Goal: Information Seeking & Learning: Learn about a topic

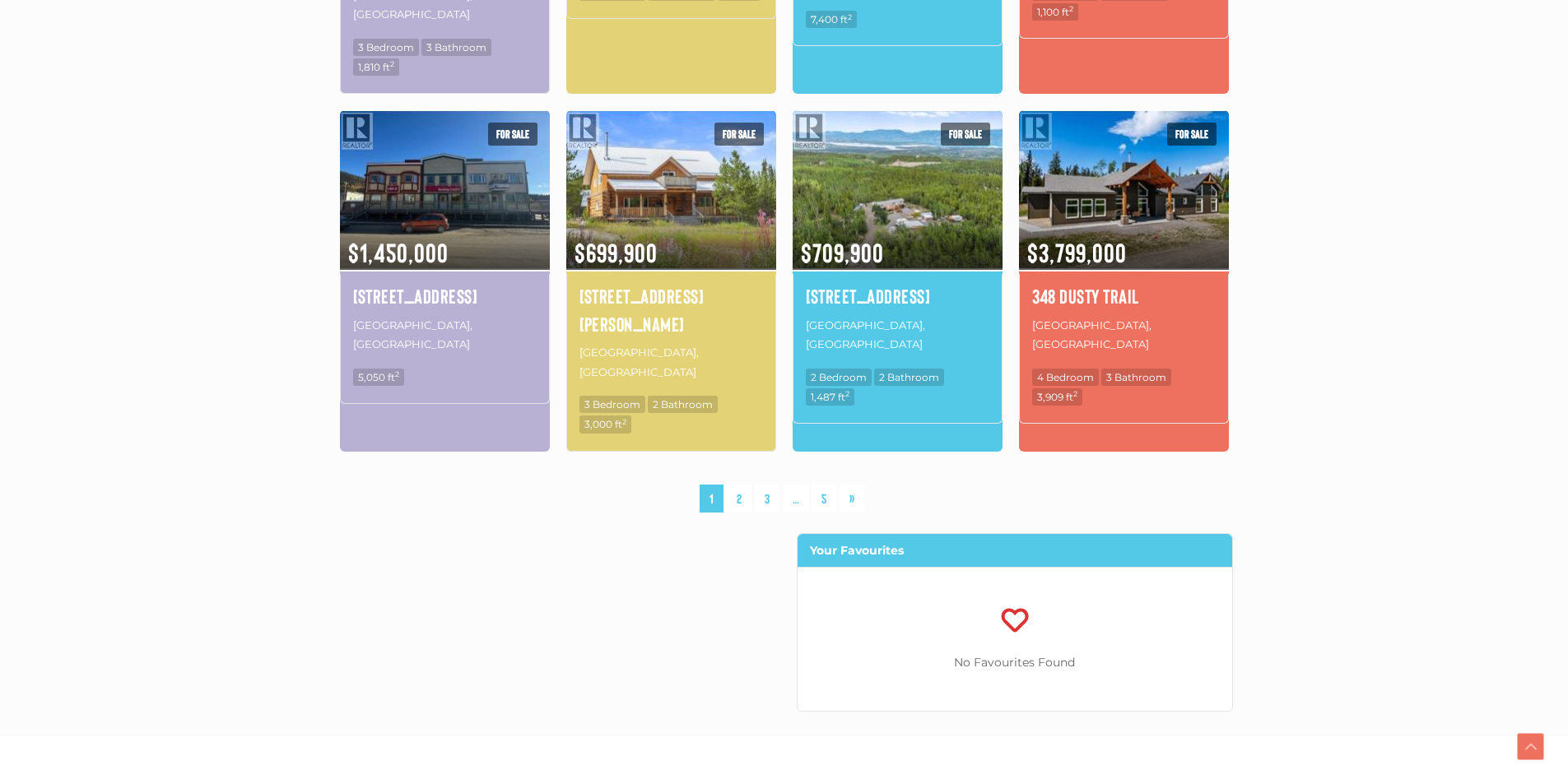
scroll to position [1235, 0]
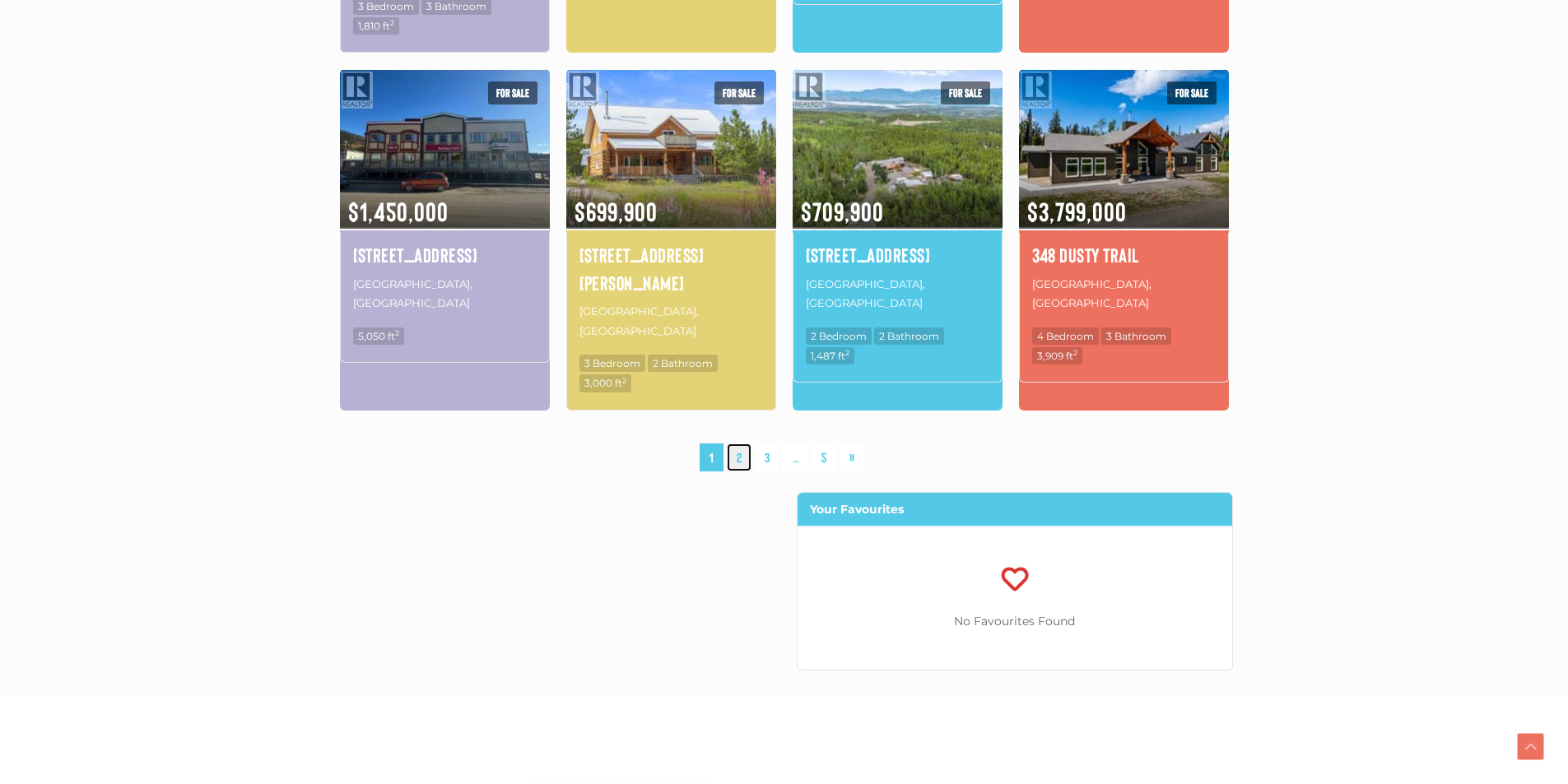
click at [740, 444] on link "2" at bounding box center [739, 458] width 24 height 29
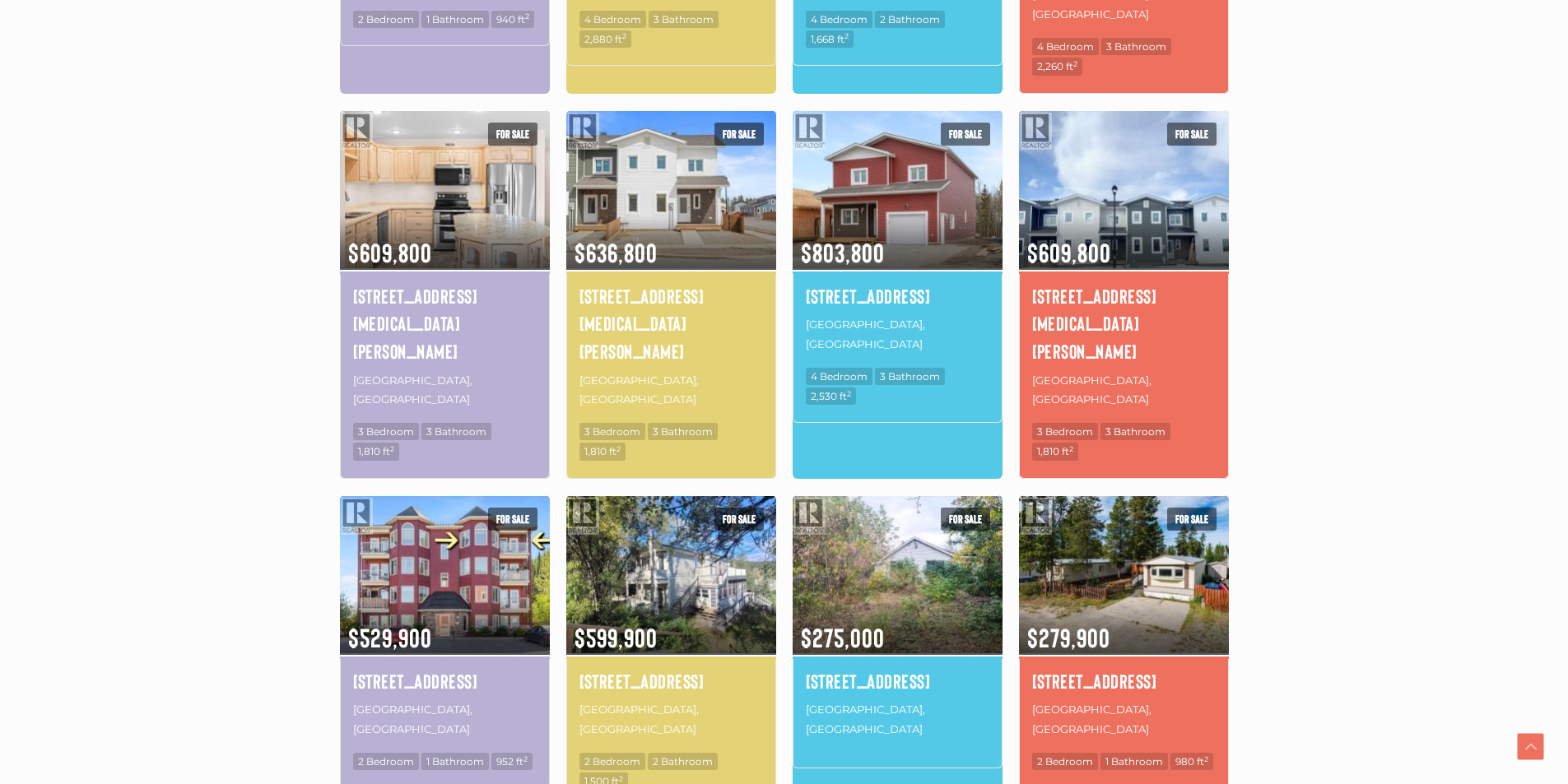
scroll to position [876, 0]
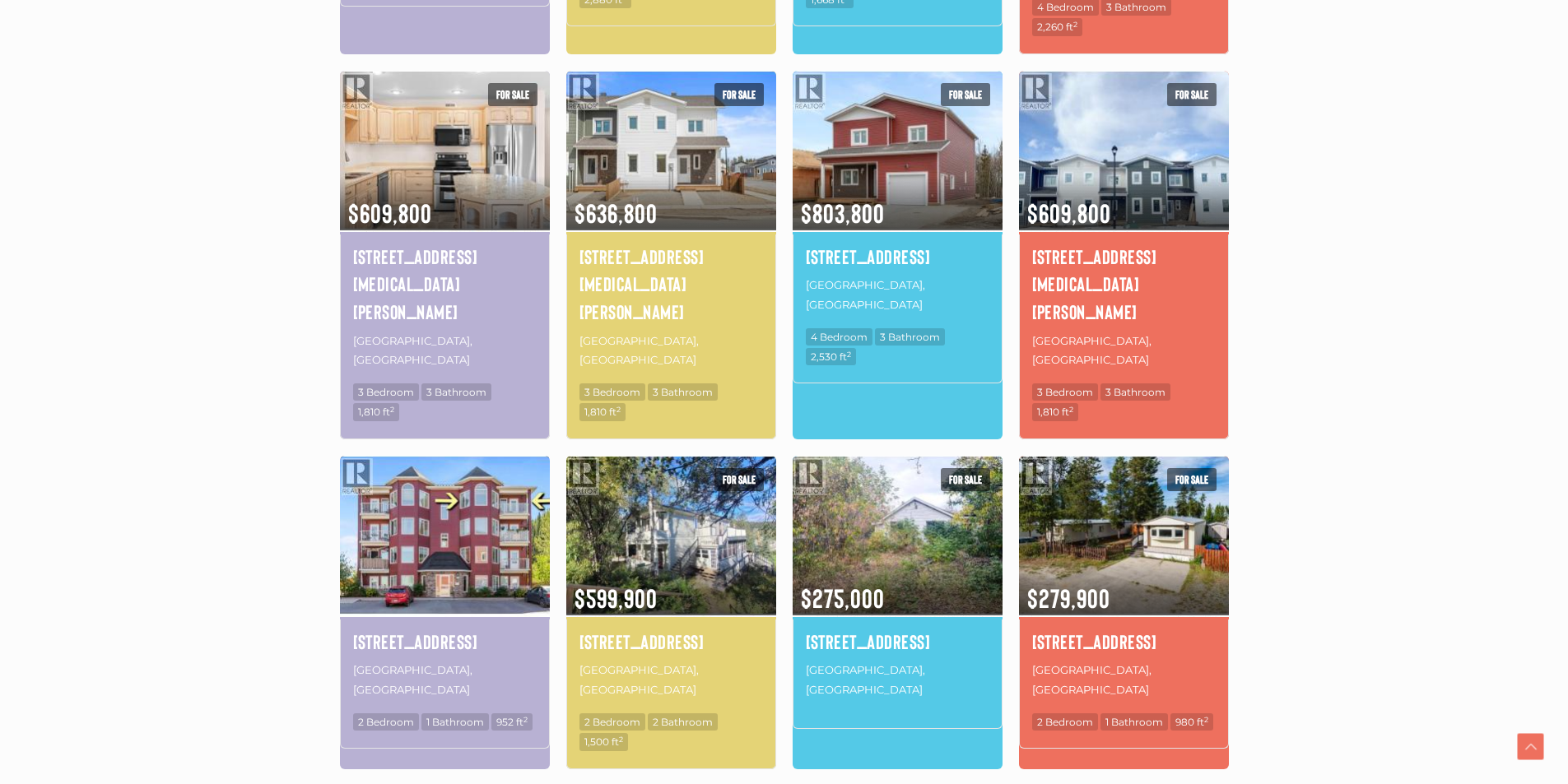
click at [458, 453] on img at bounding box center [445, 535] width 210 height 163
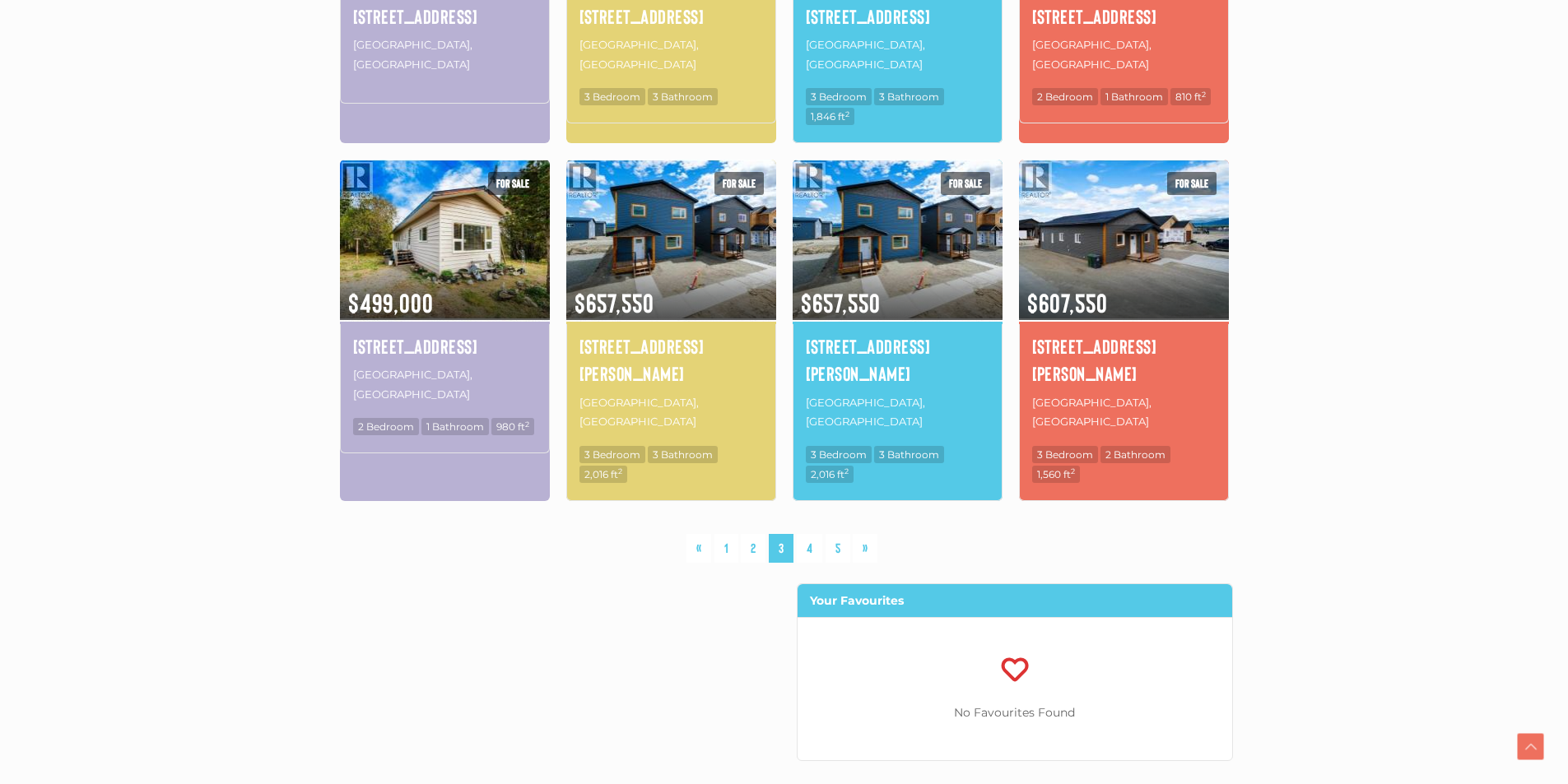
scroll to position [1205, 0]
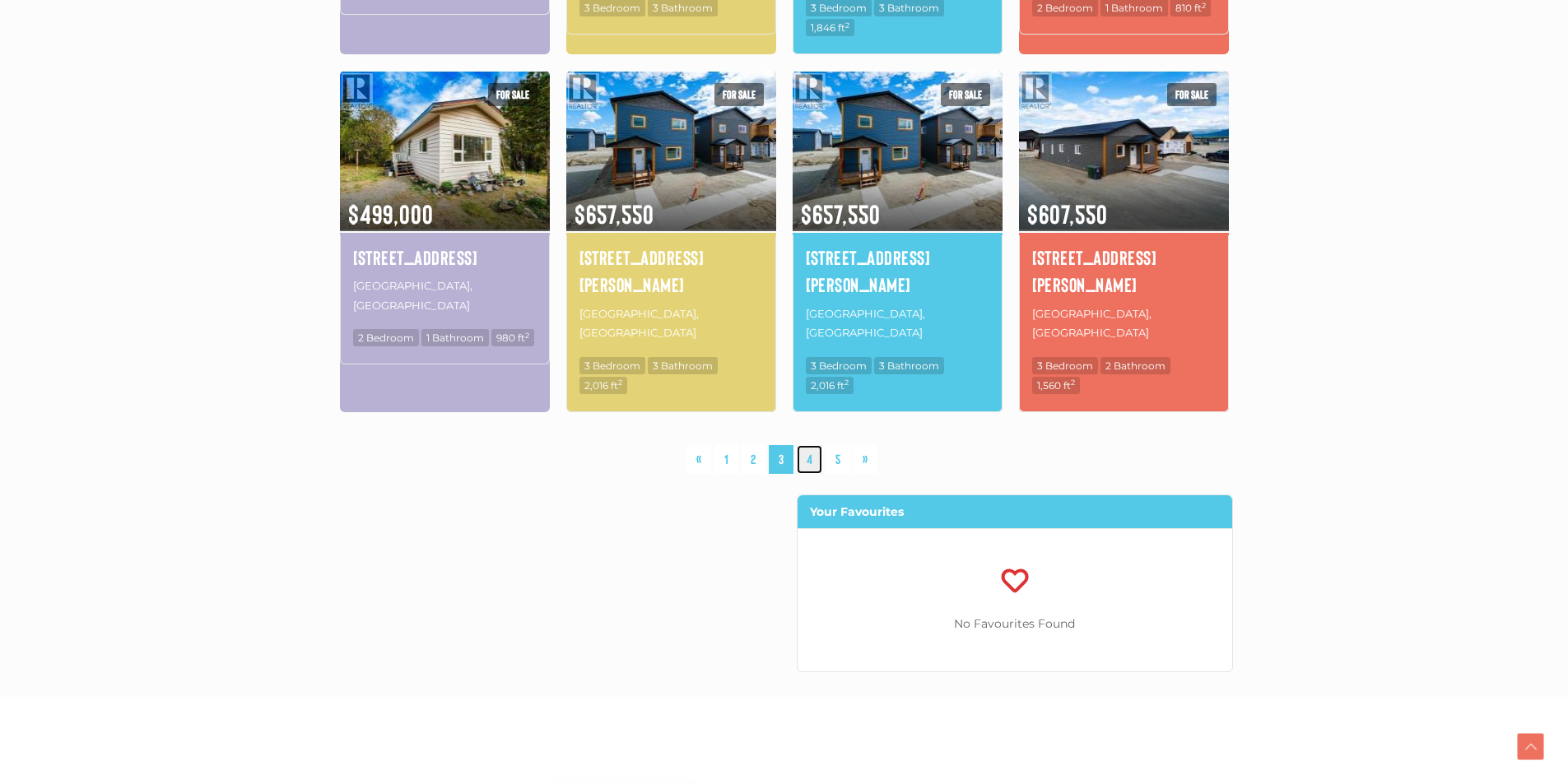
click at [808, 445] on link "4" at bounding box center [809, 460] width 25 height 29
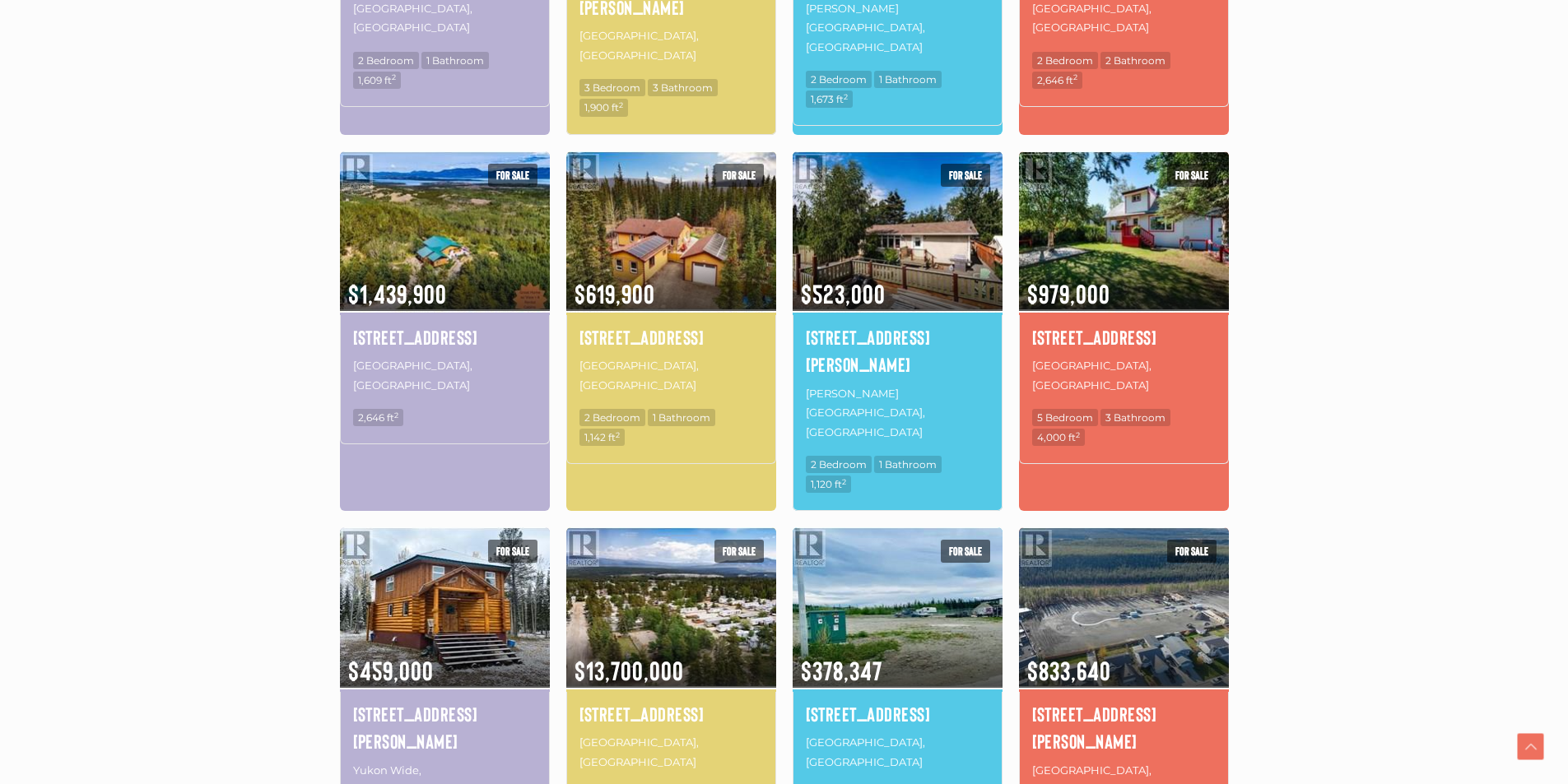
scroll to position [876, 0]
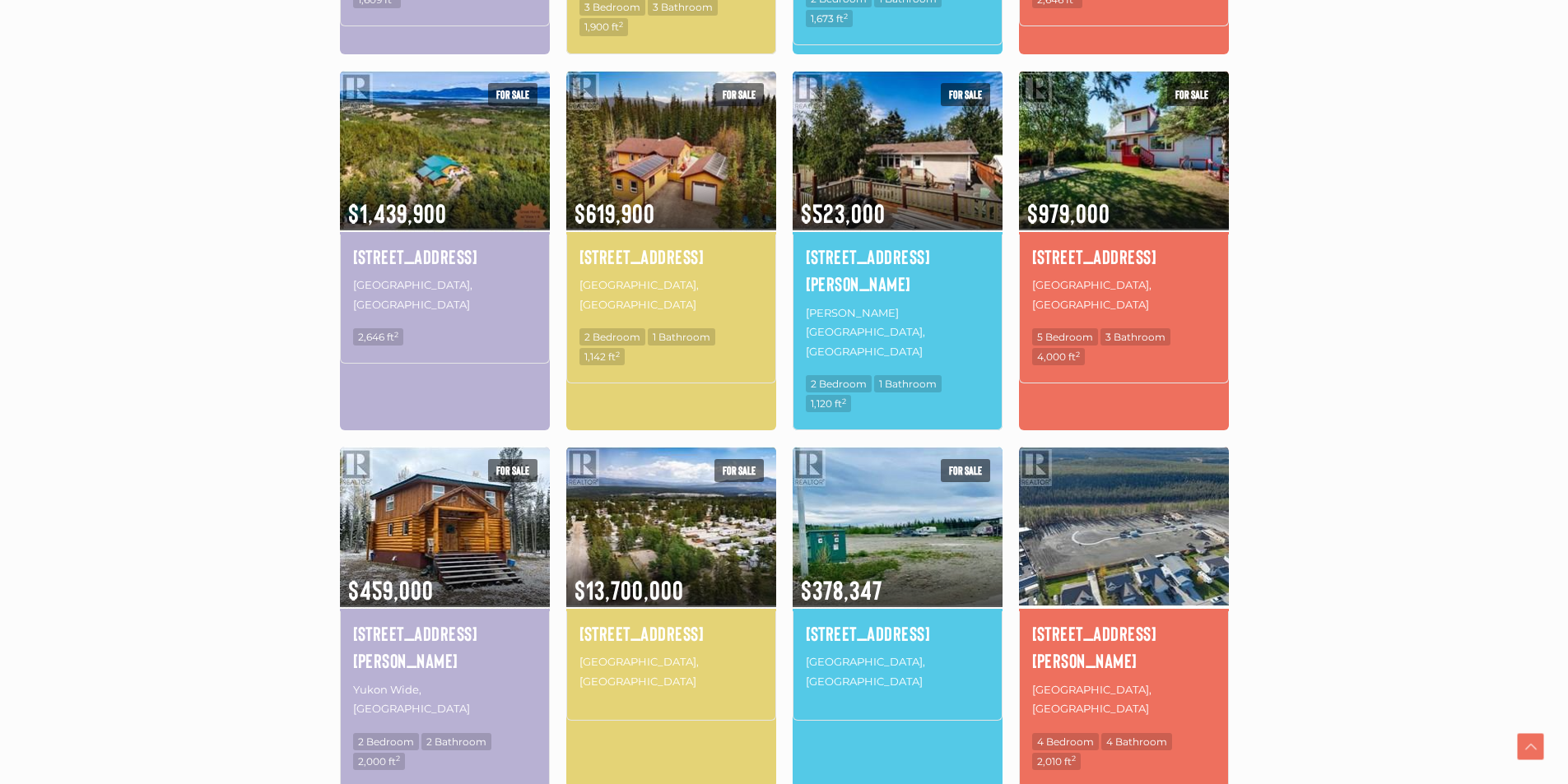
click at [1117, 503] on img at bounding box center [1123, 526] width 210 height 163
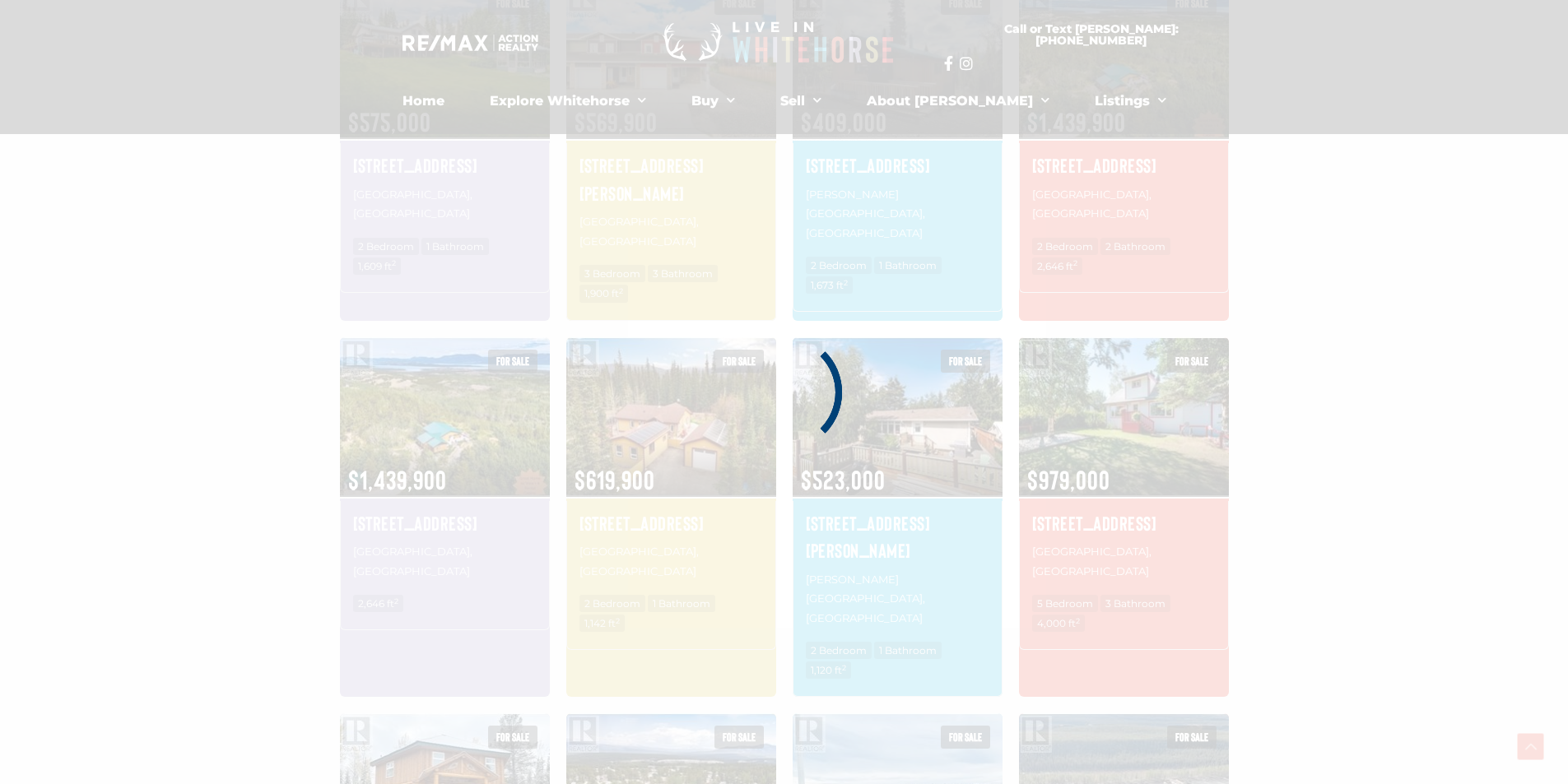
scroll to position [381, 0]
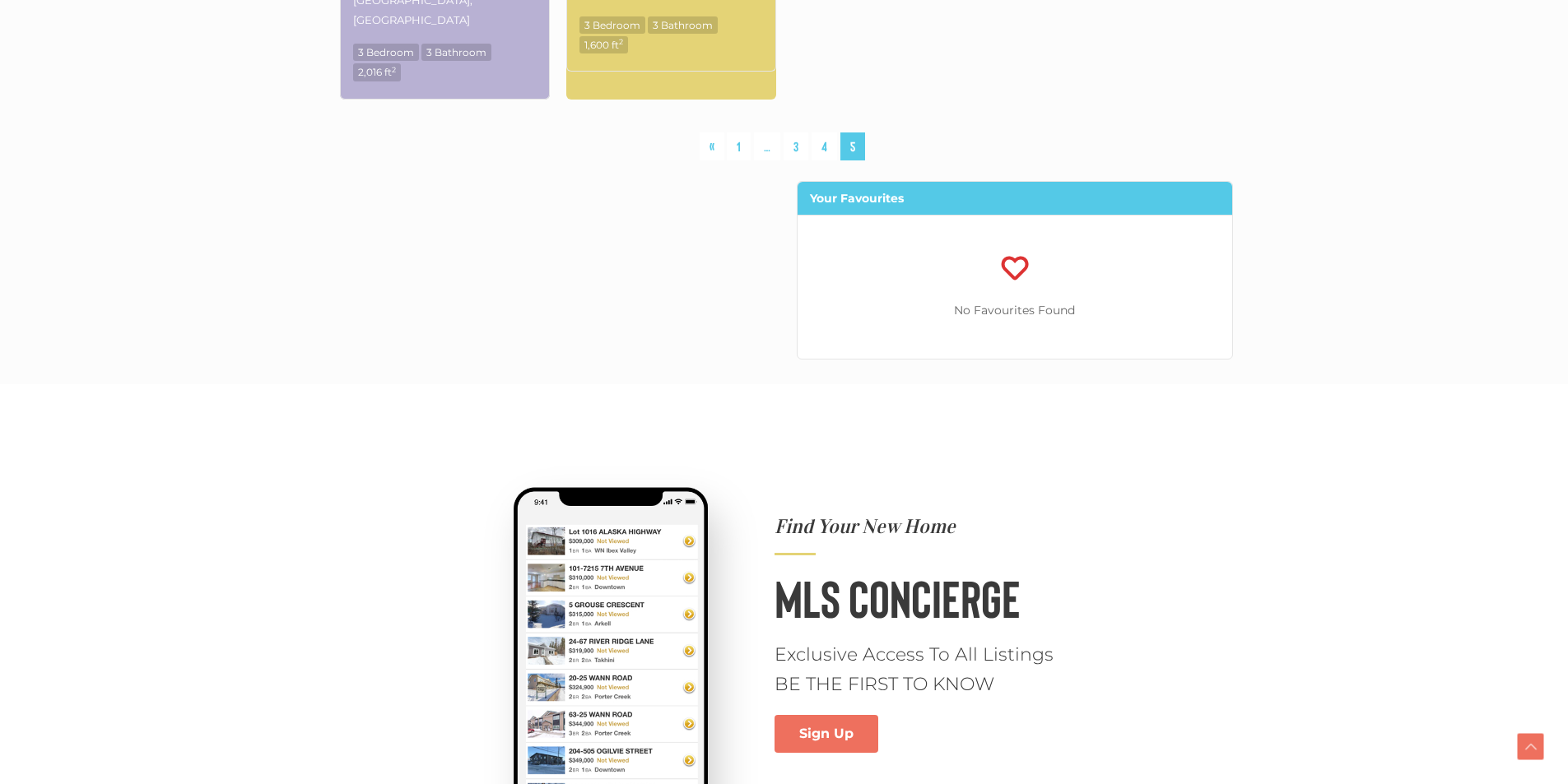
scroll to position [876, 0]
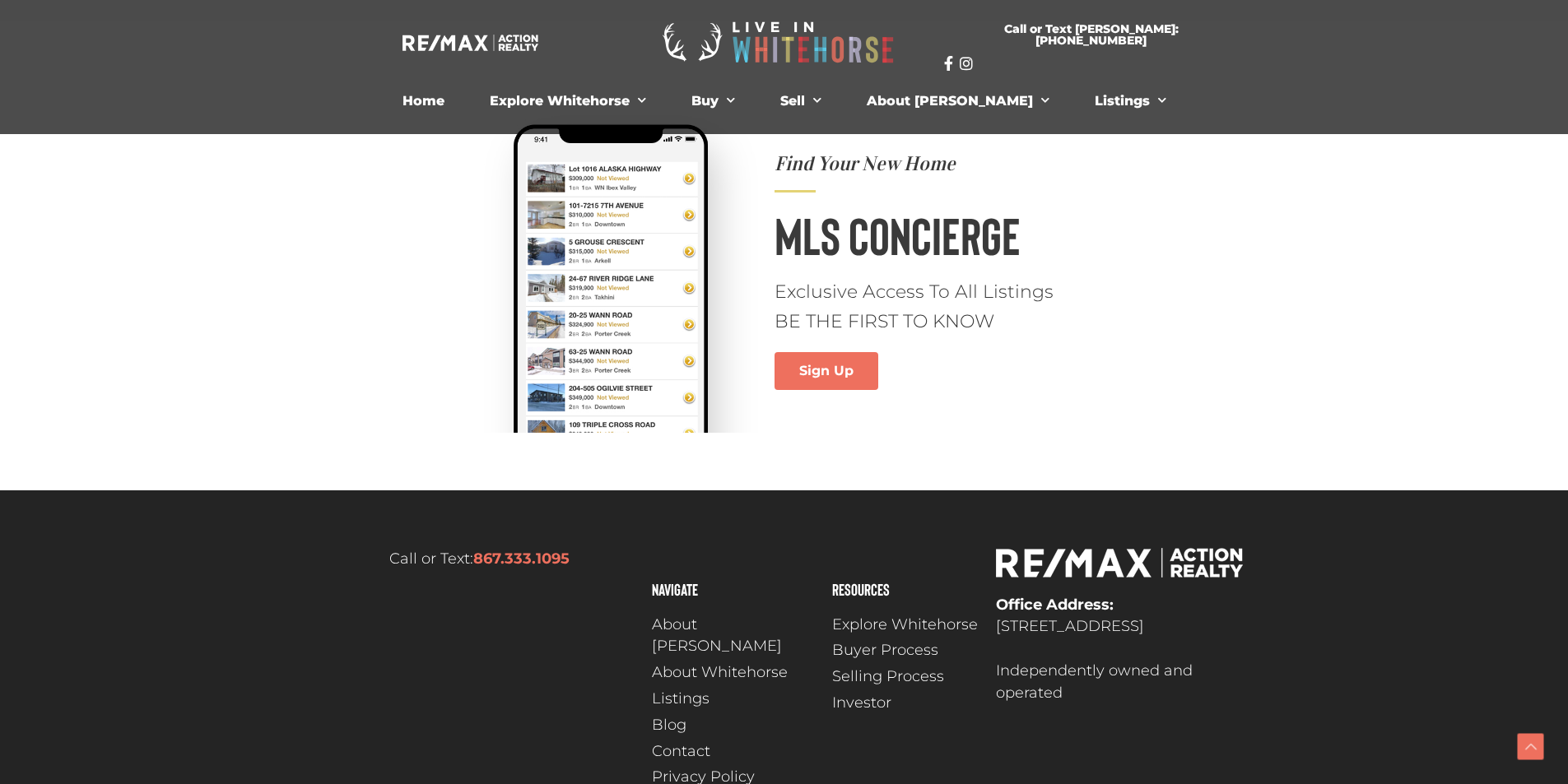
scroll to position [1213, 0]
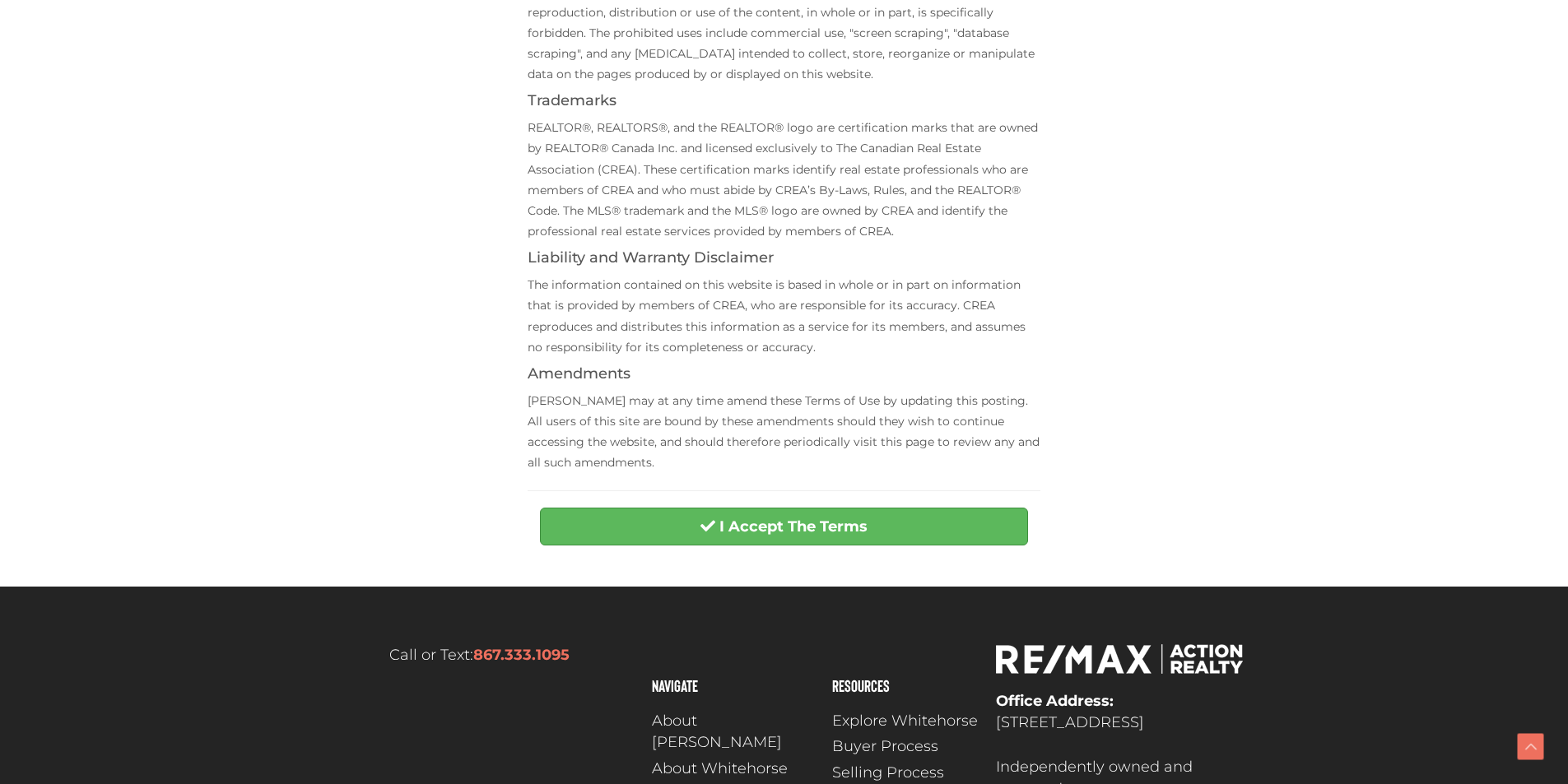
scroll to position [493, 0]
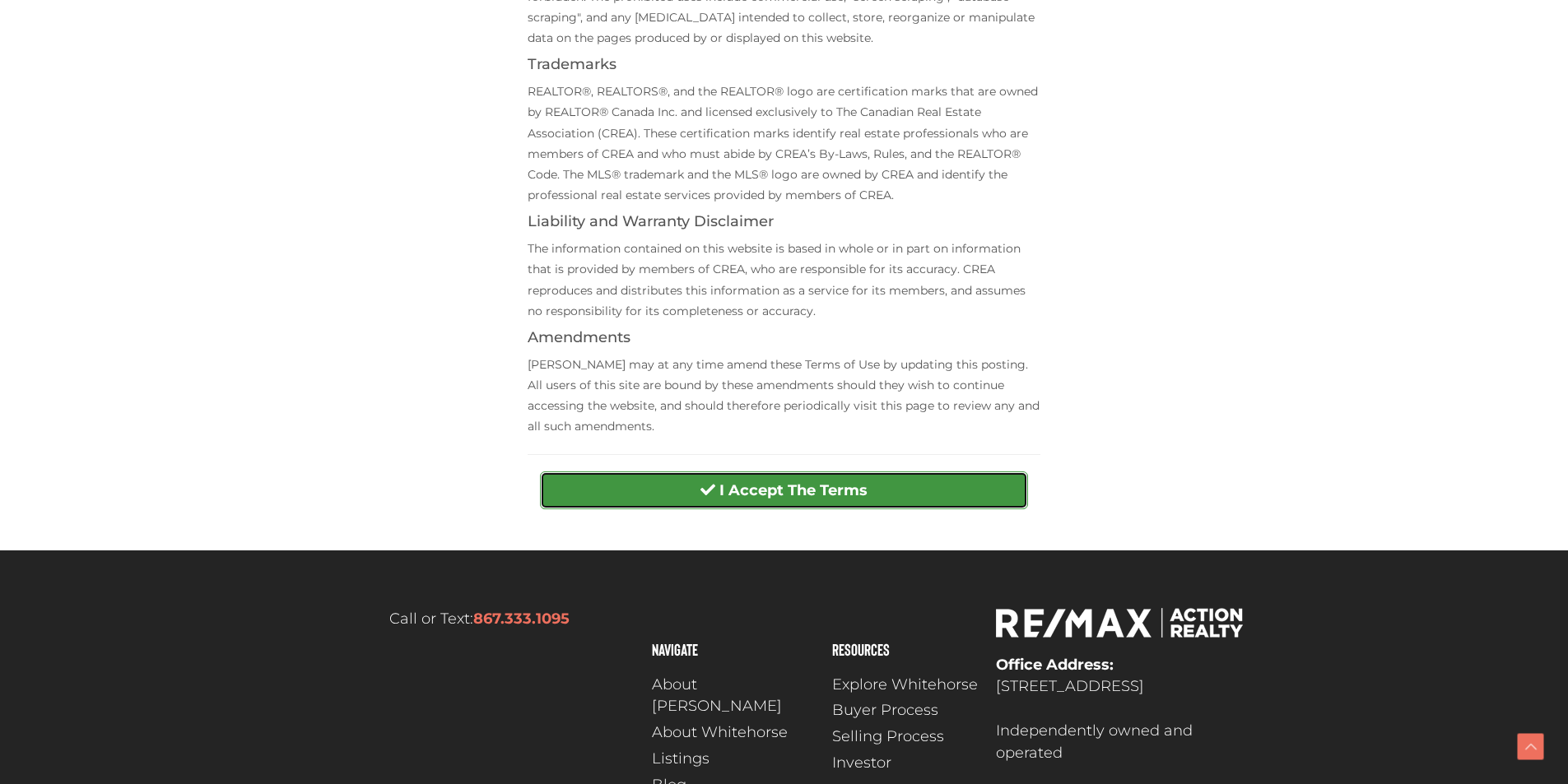
click at [762, 488] on strong "I Accept The Terms" at bounding box center [793, 491] width 148 height 19
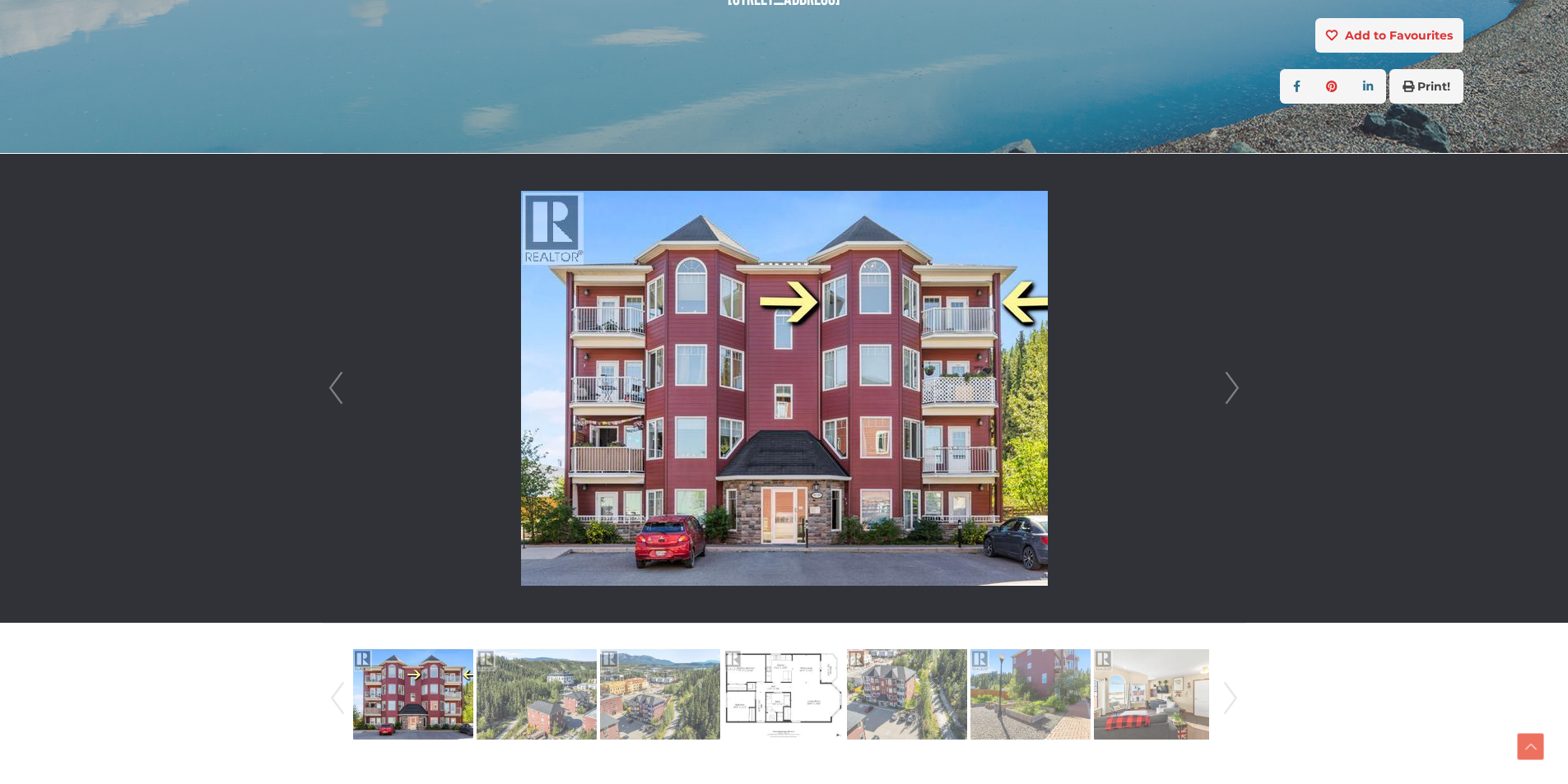
scroll to position [329, 0]
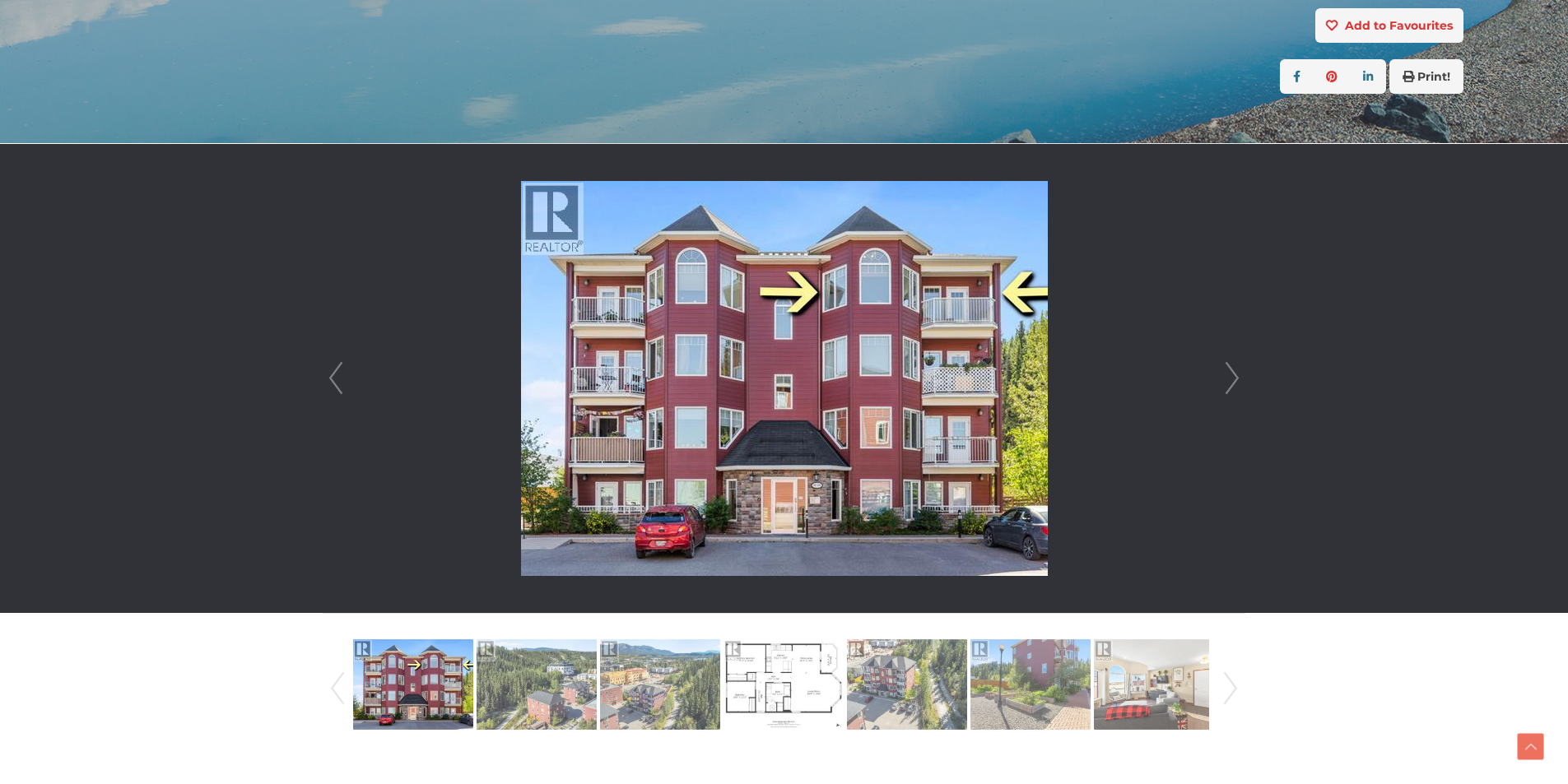
click at [1228, 376] on link "Next" at bounding box center [1231, 378] width 24 height 469
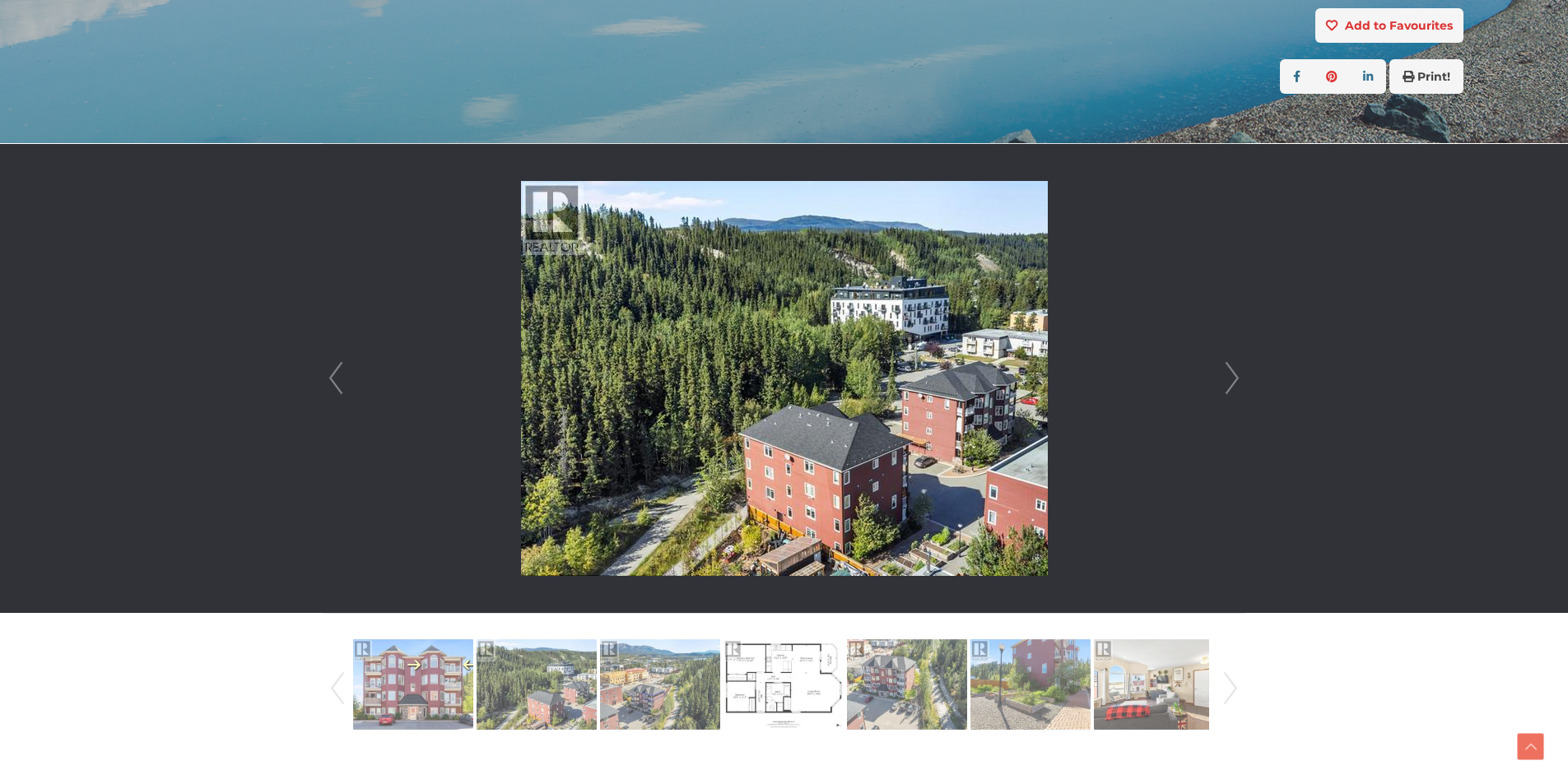
click at [1228, 376] on link "Next" at bounding box center [1231, 378] width 24 height 469
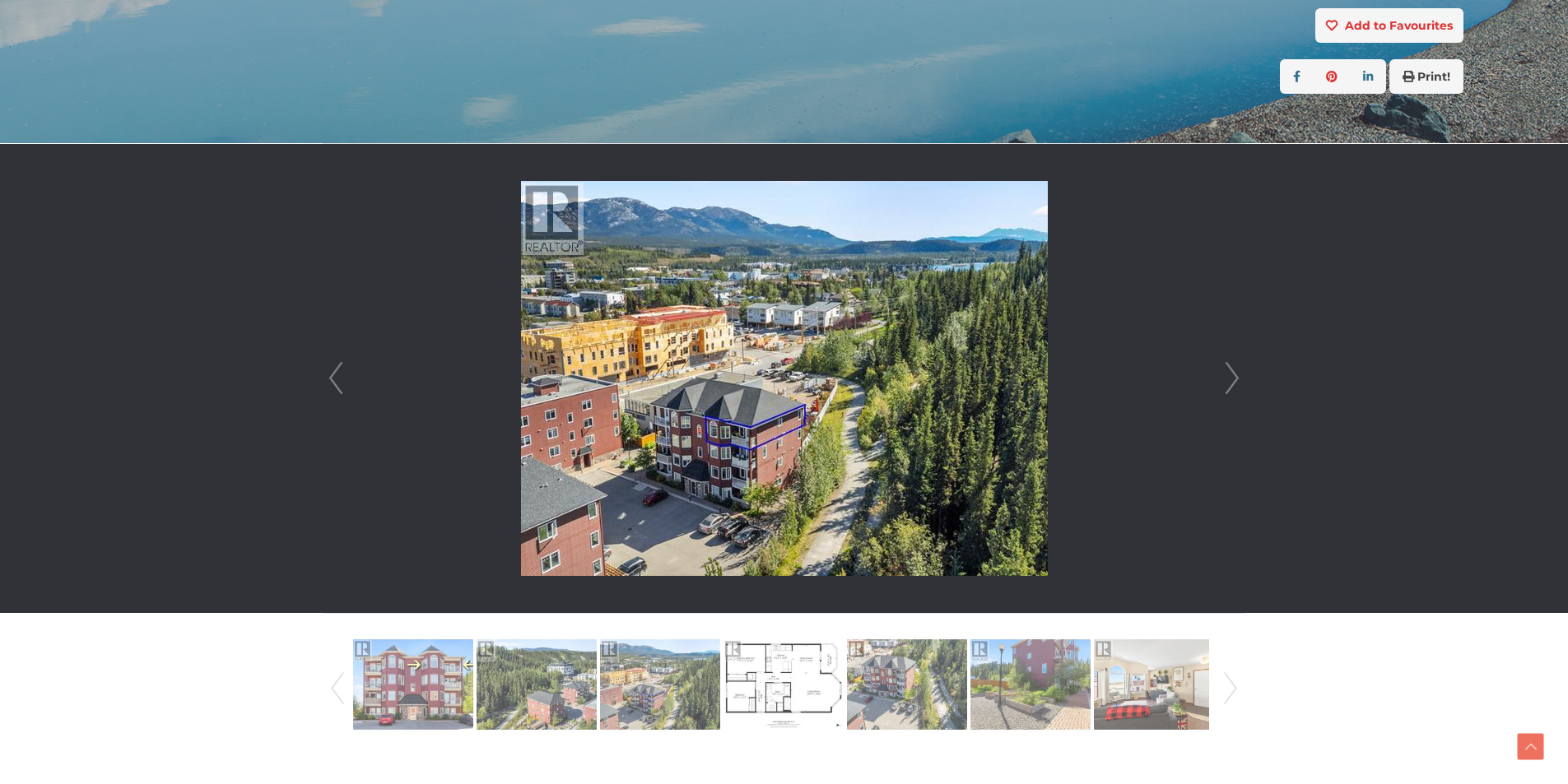
click at [1228, 376] on link "Next" at bounding box center [1231, 378] width 24 height 469
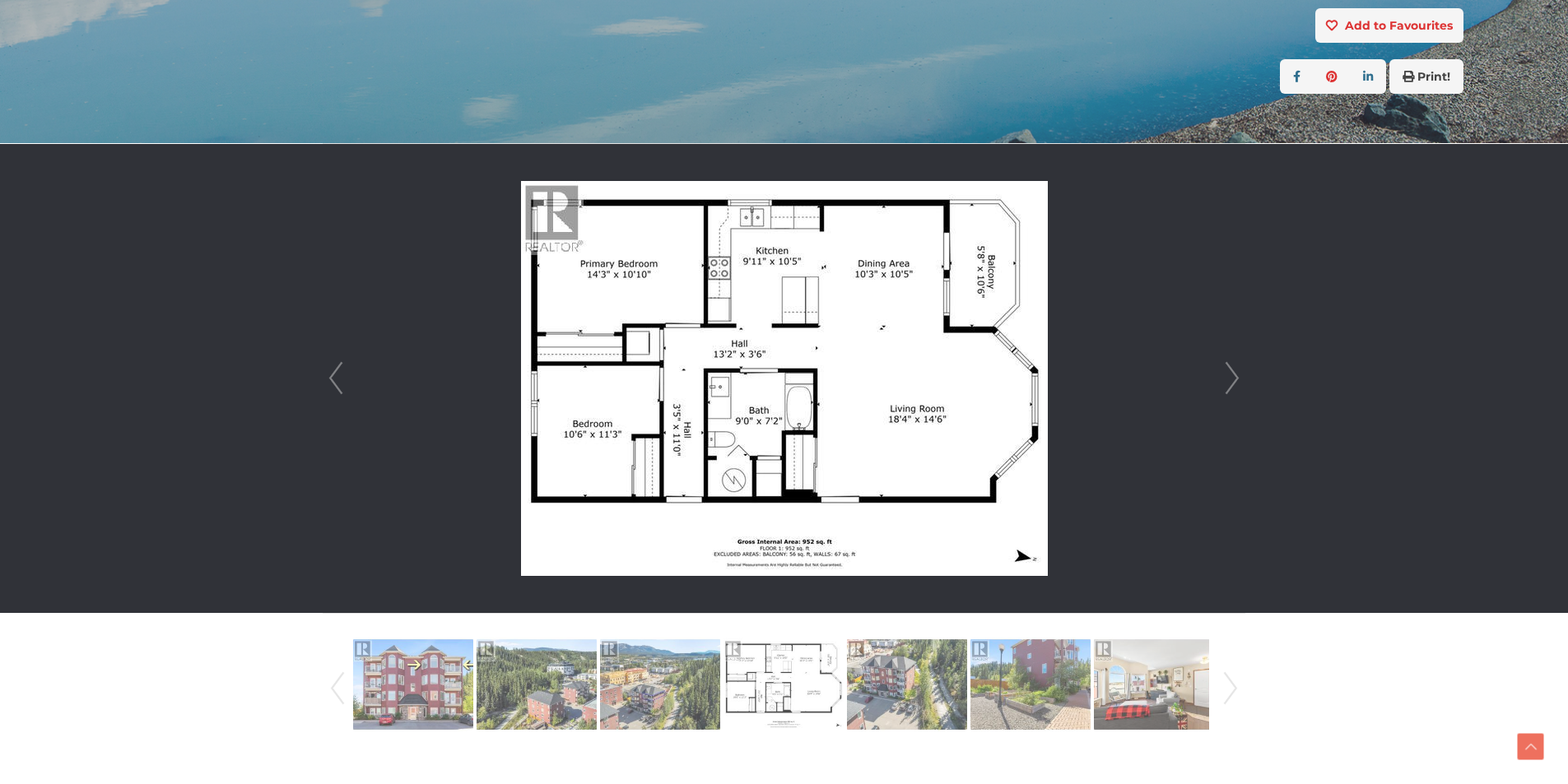
click at [1228, 376] on link "Next" at bounding box center [1231, 378] width 24 height 469
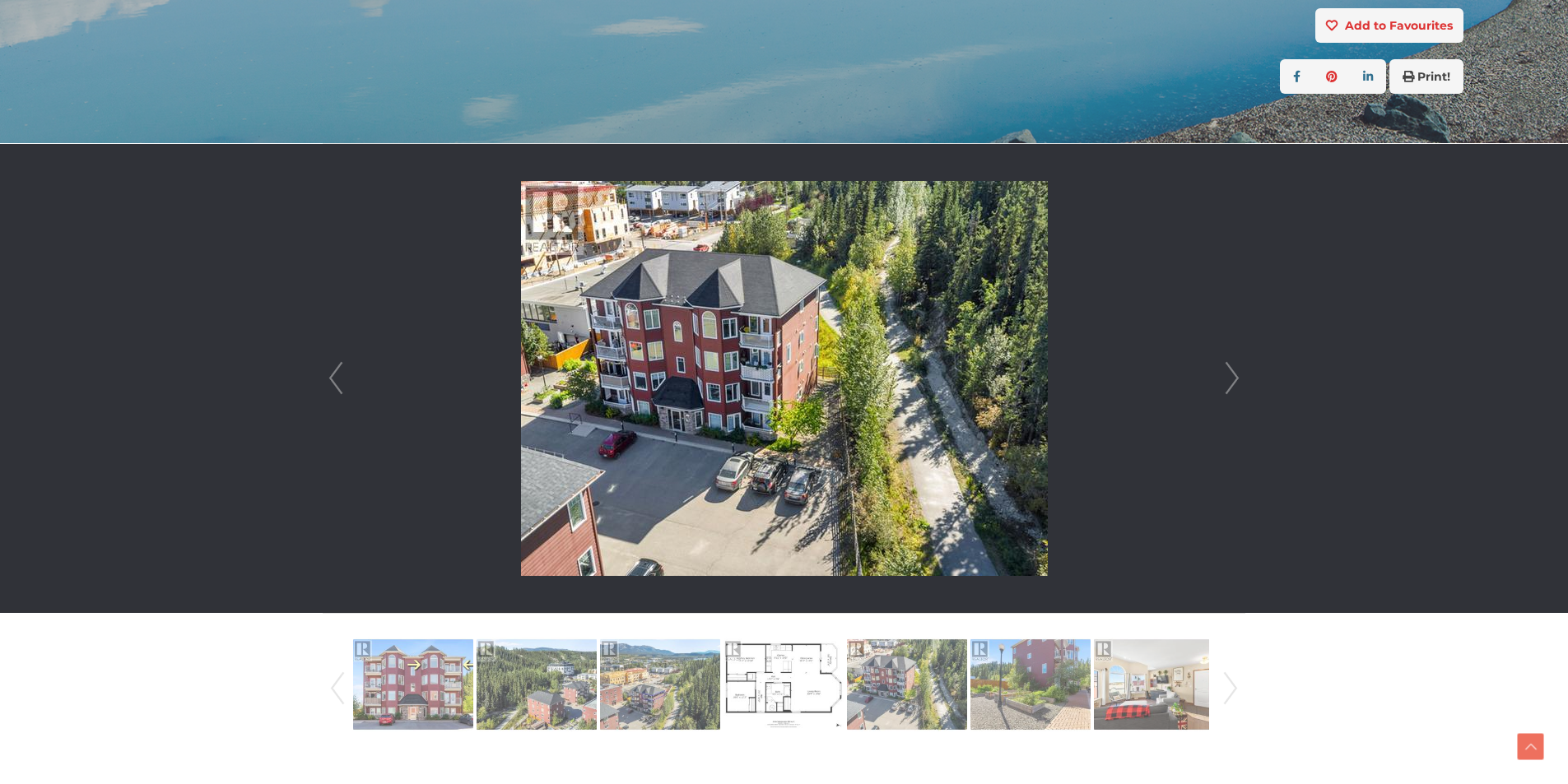
click at [1228, 376] on link "Next" at bounding box center [1231, 378] width 24 height 469
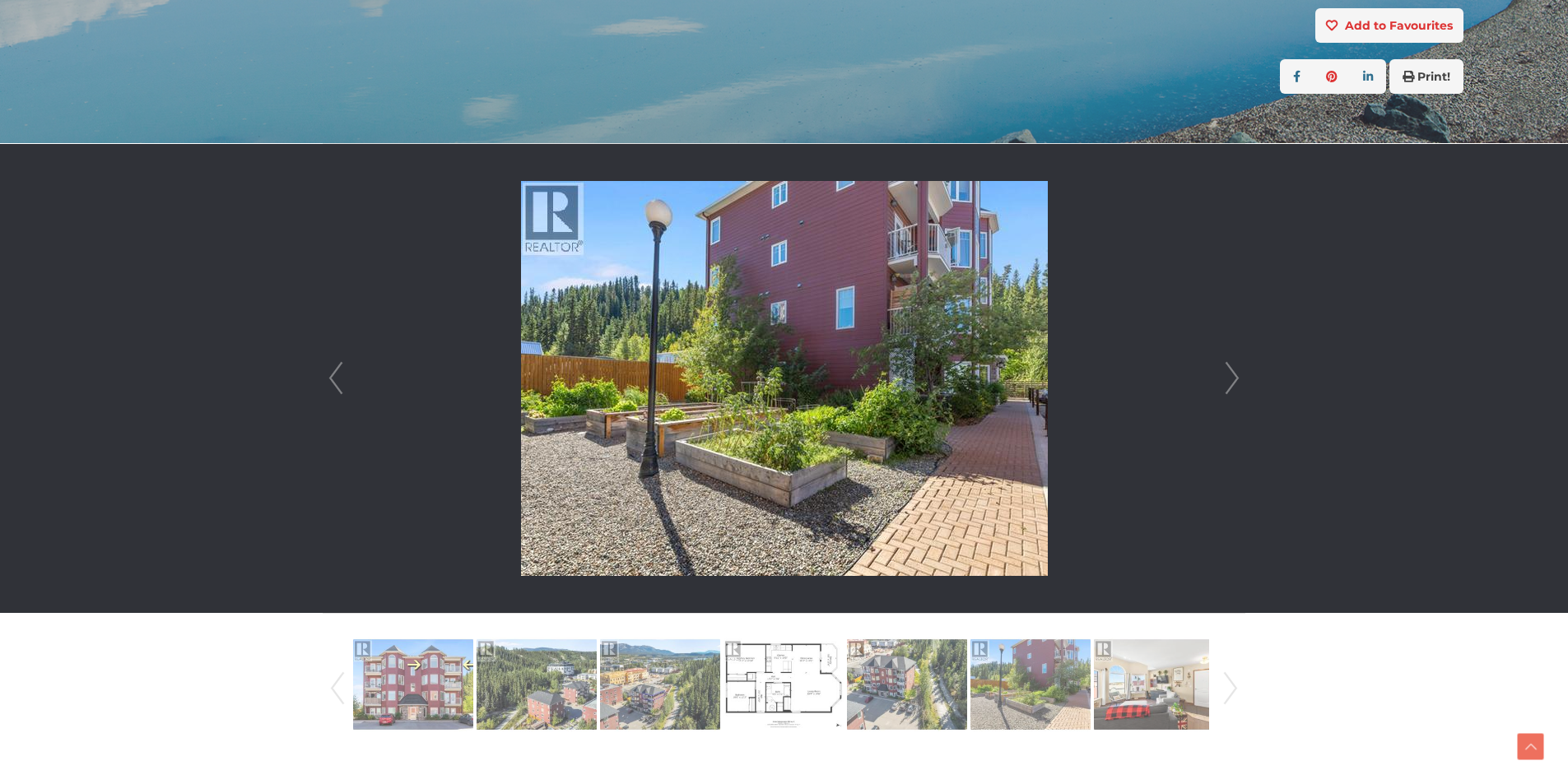
click at [1228, 376] on link "Next" at bounding box center [1231, 378] width 24 height 469
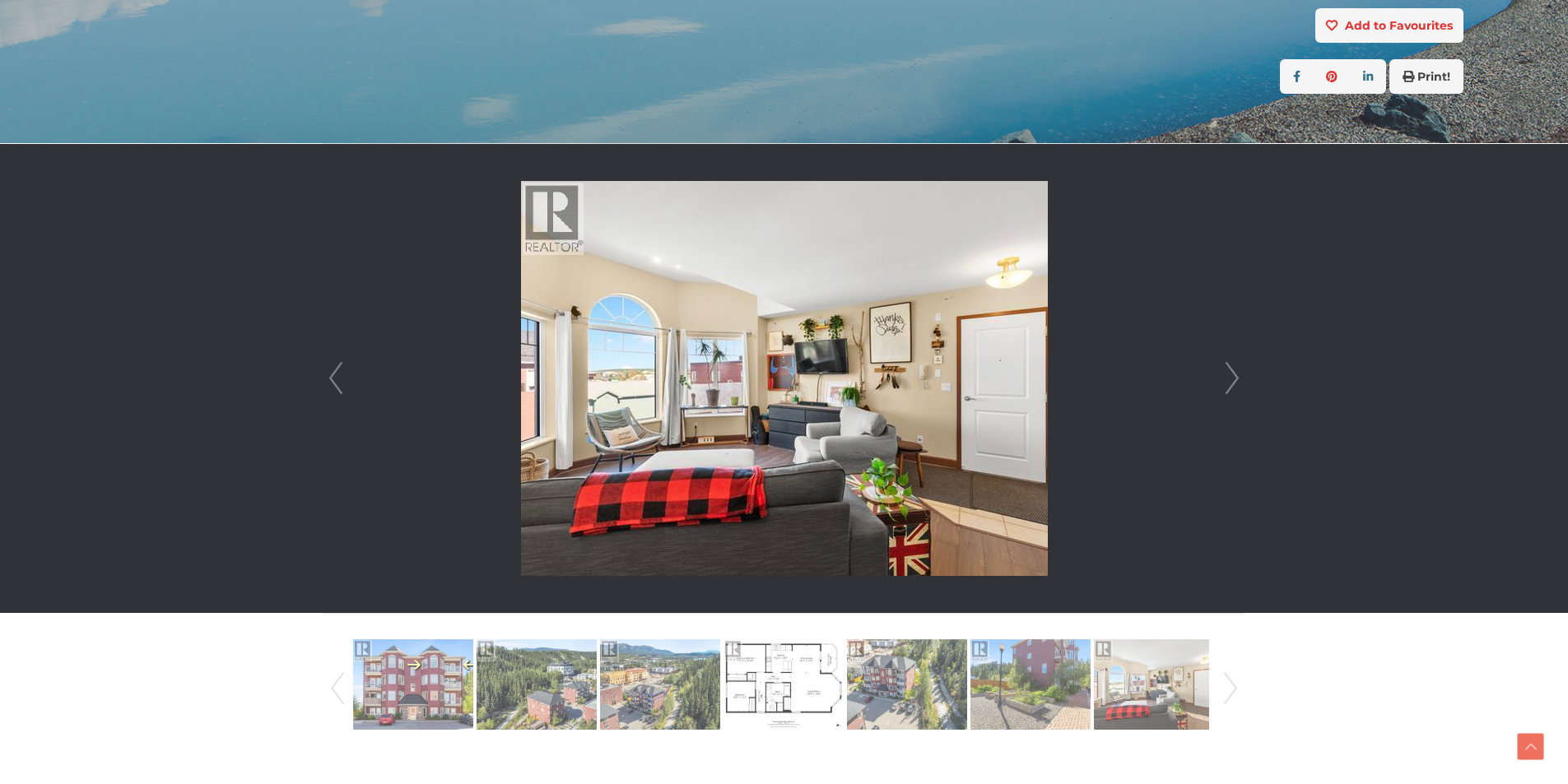
click at [1228, 376] on link "Next" at bounding box center [1231, 378] width 24 height 469
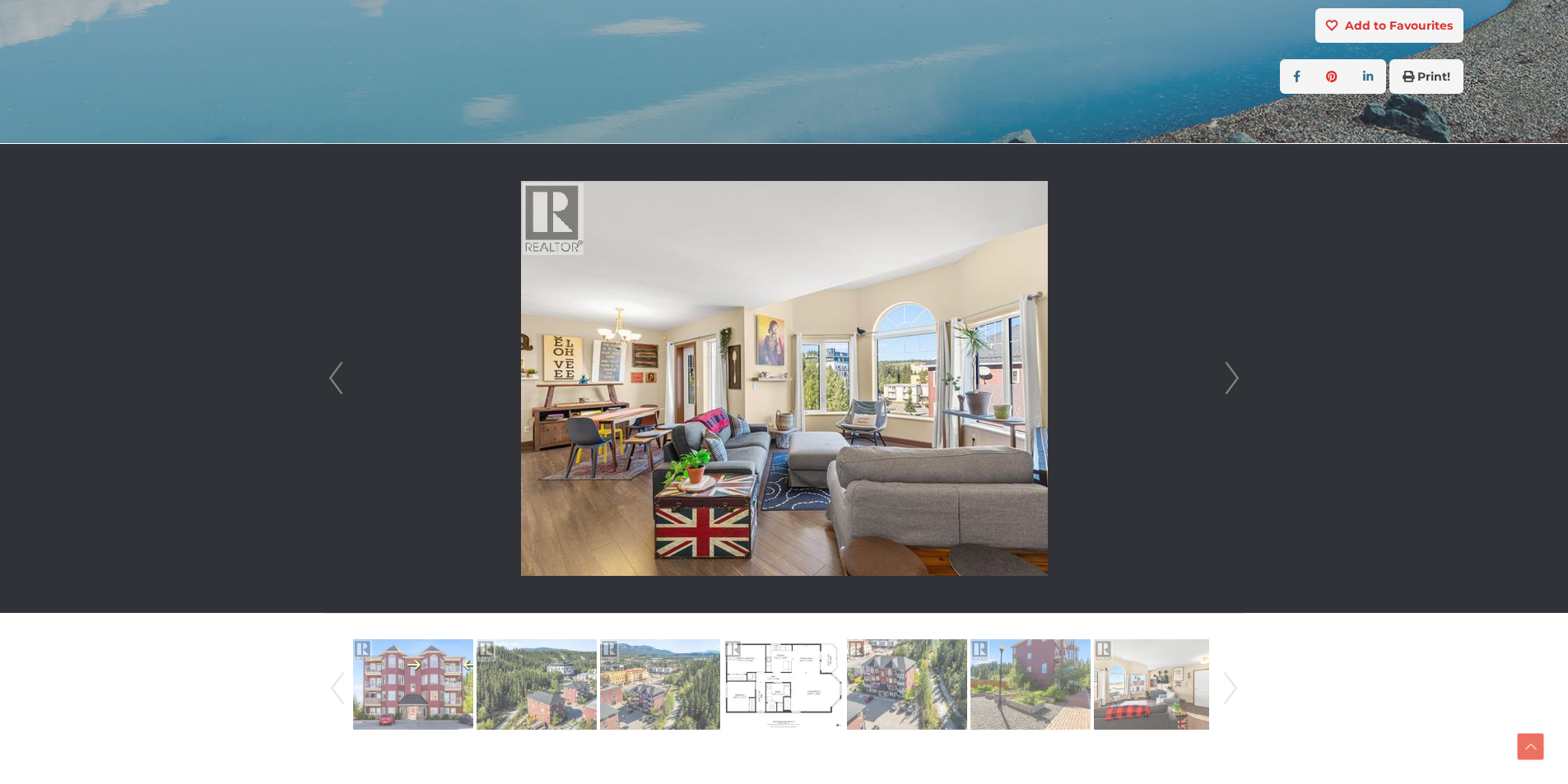
click at [1228, 376] on link "Next" at bounding box center [1231, 378] width 24 height 469
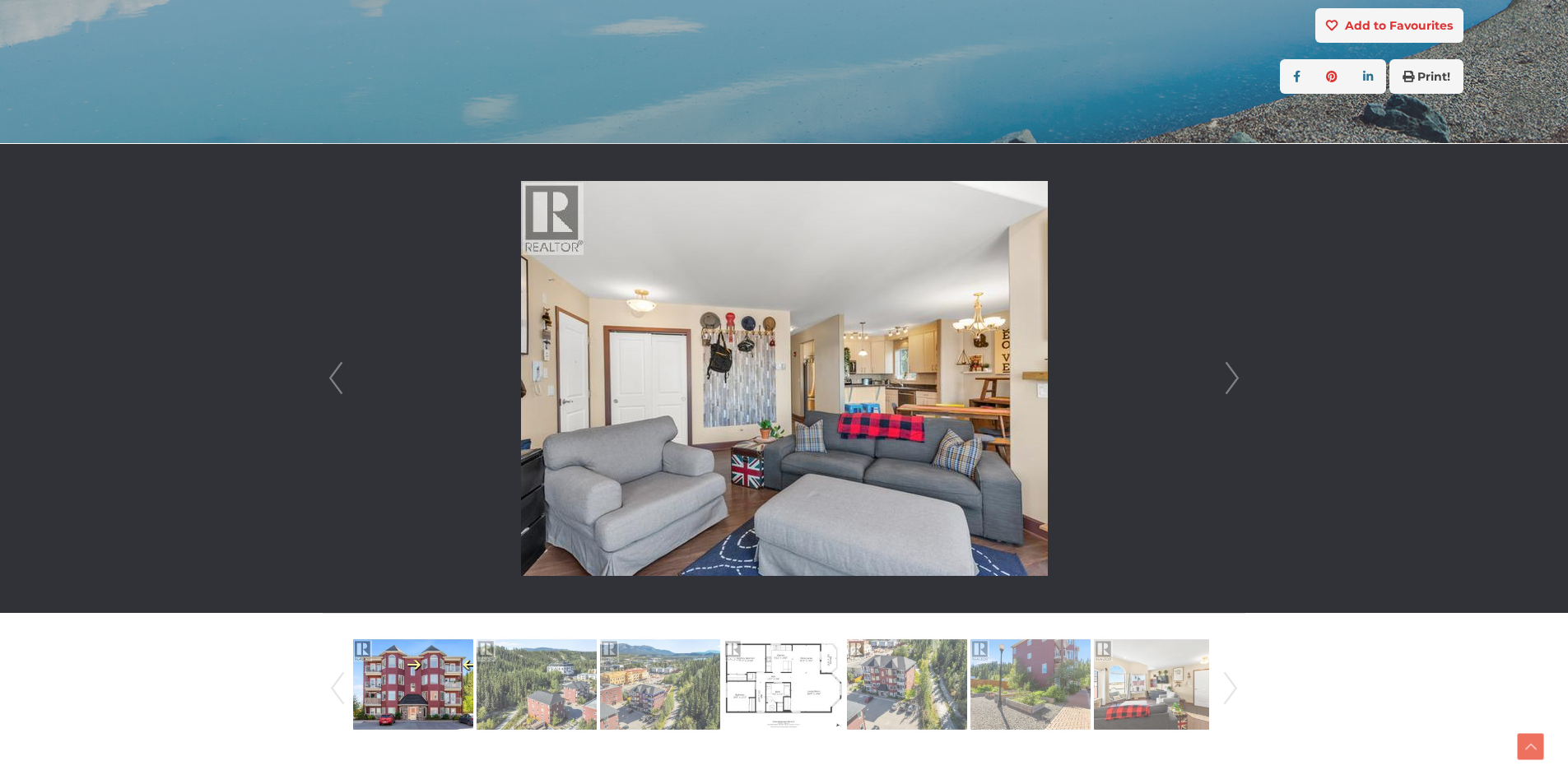
click at [1228, 376] on link "Next" at bounding box center [1231, 378] width 24 height 469
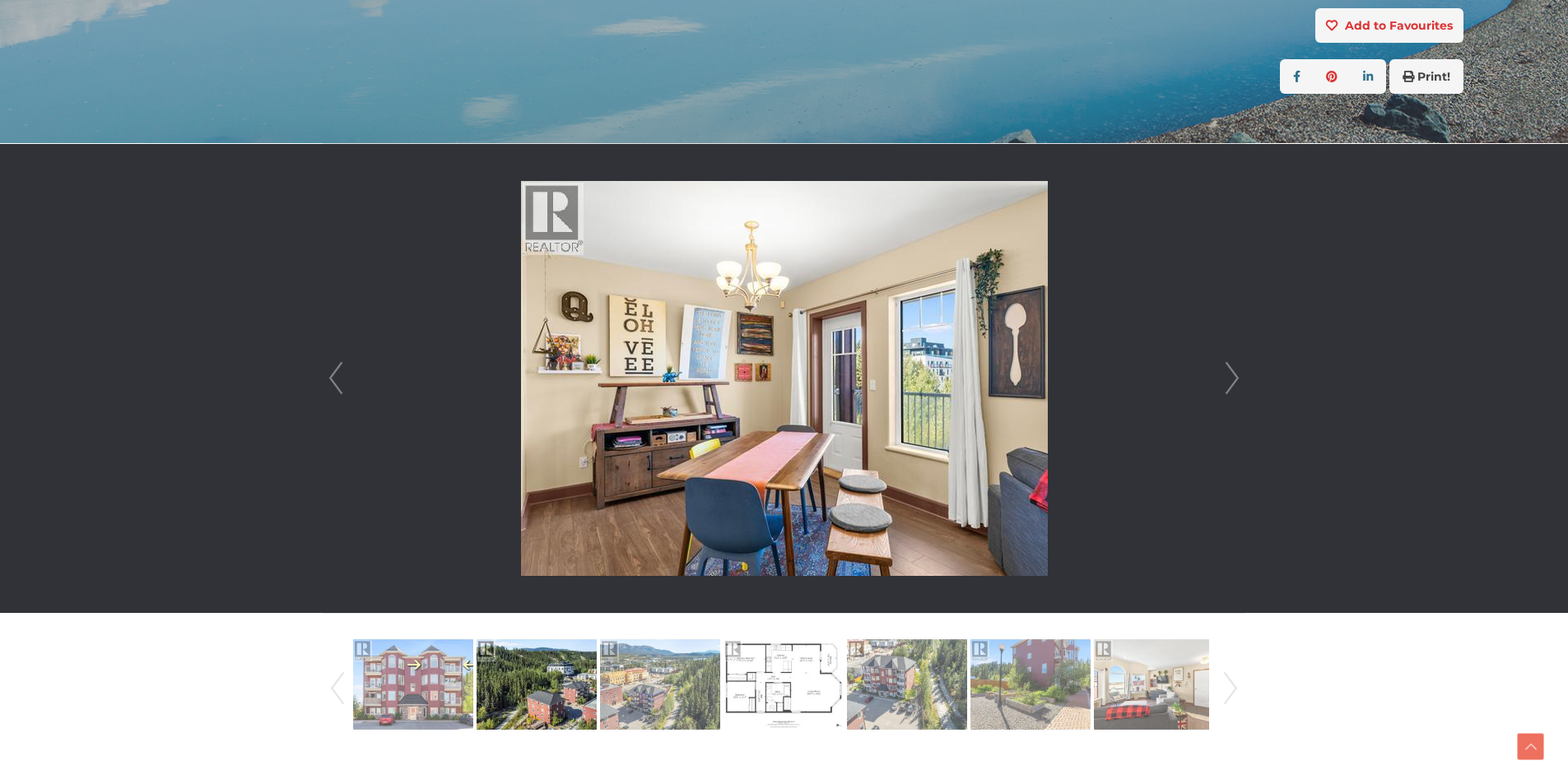
click at [1228, 376] on link "Next" at bounding box center [1231, 378] width 24 height 469
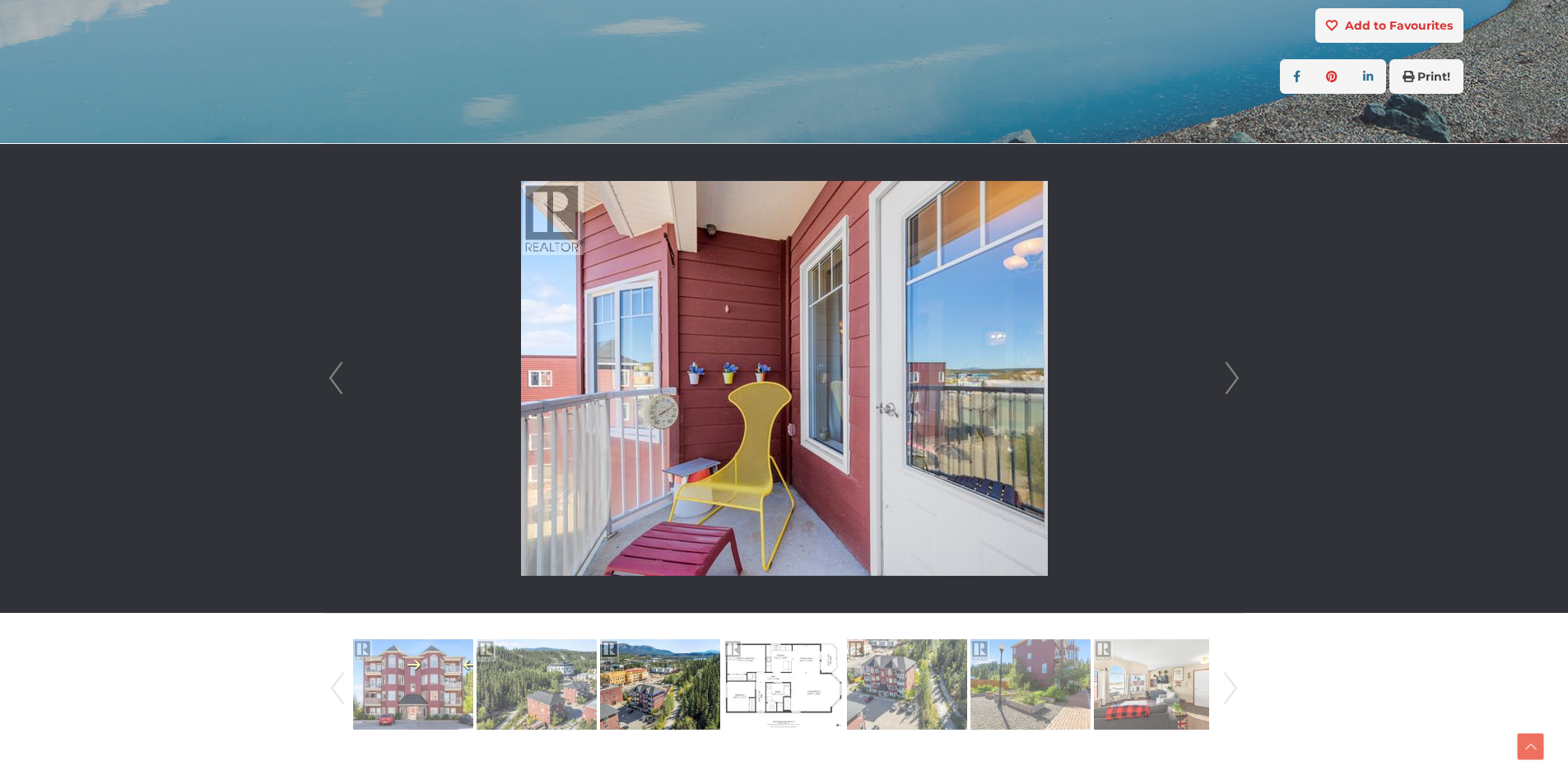
click at [1228, 376] on link "Next" at bounding box center [1231, 378] width 24 height 469
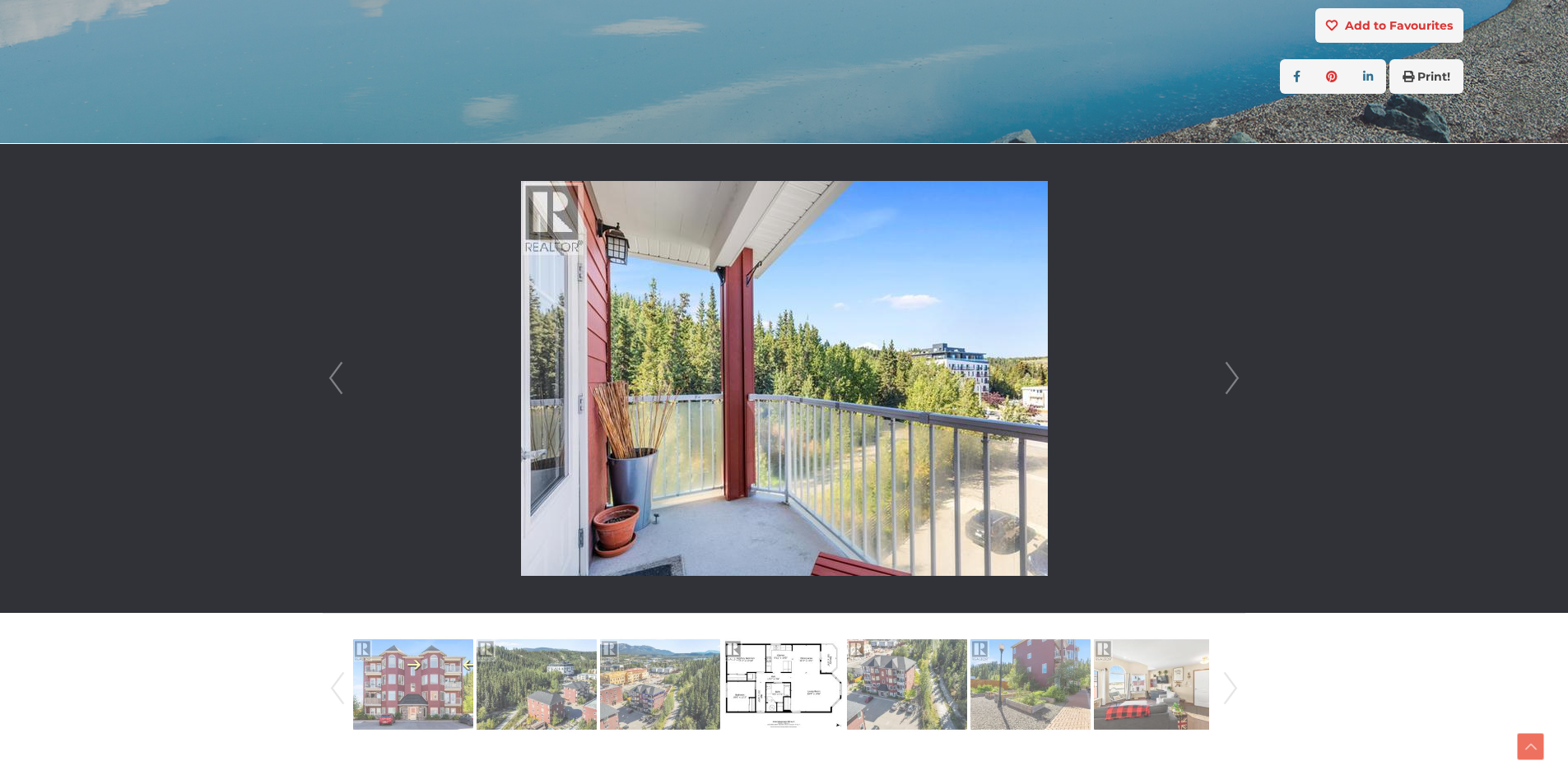
click at [1228, 376] on link "Next" at bounding box center [1231, 378] width 24 height 469
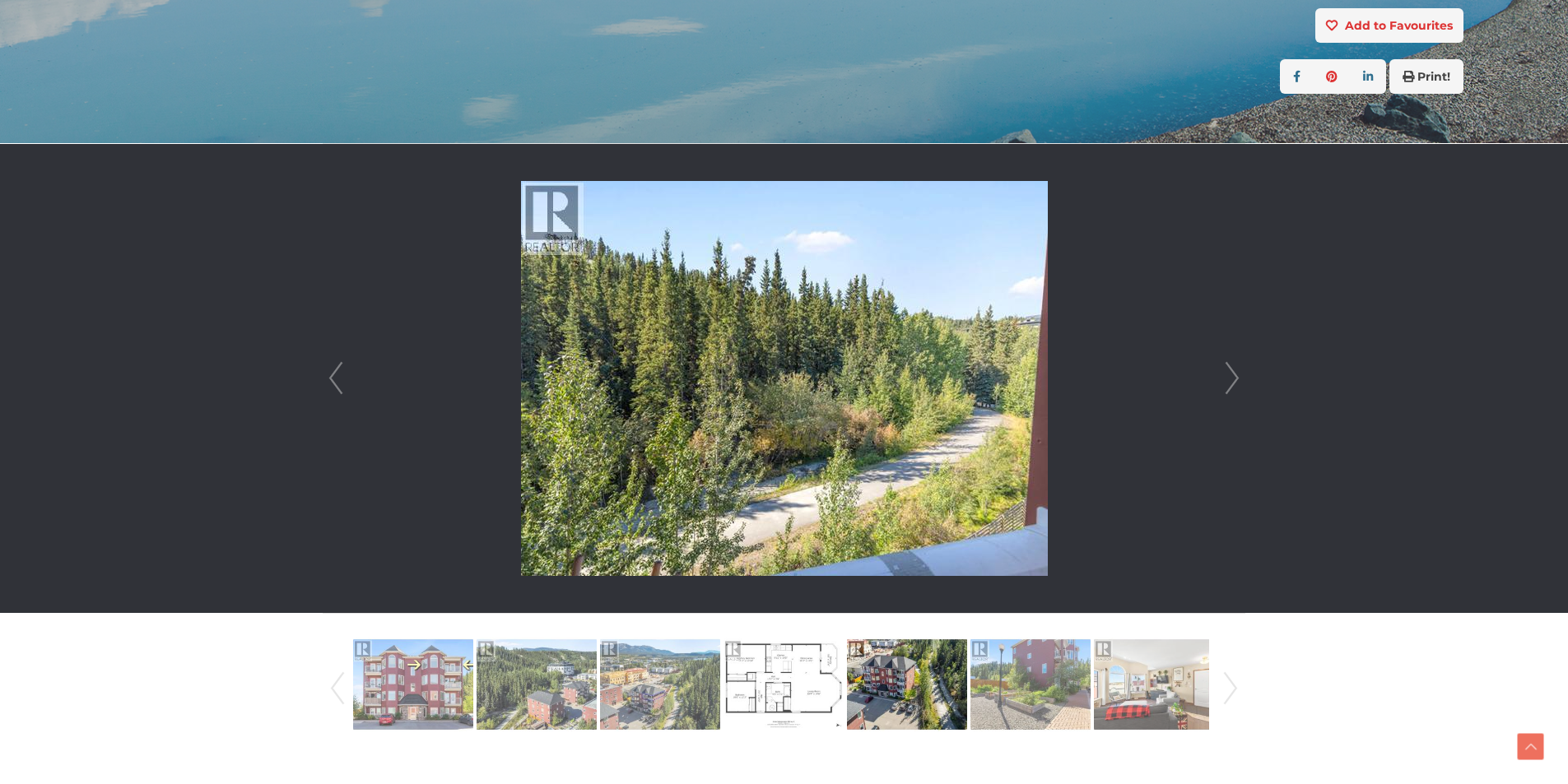
click at [1228, 376] on link "Next" at bounding box center [1231, 378] width 24 height 469
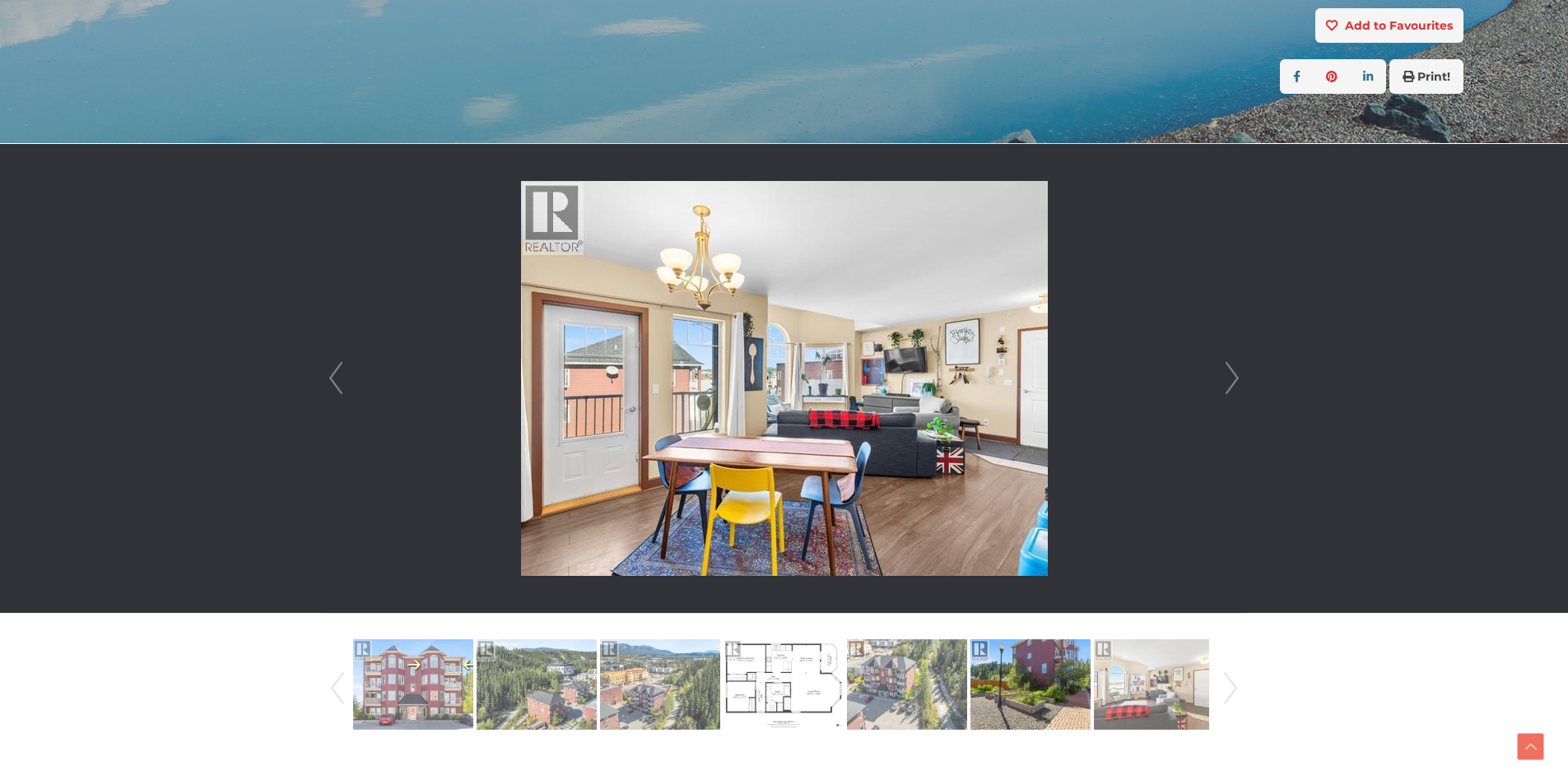
click at [1228, 376] on link "Next" at bounding box center [1231, 378] width 24 height 469
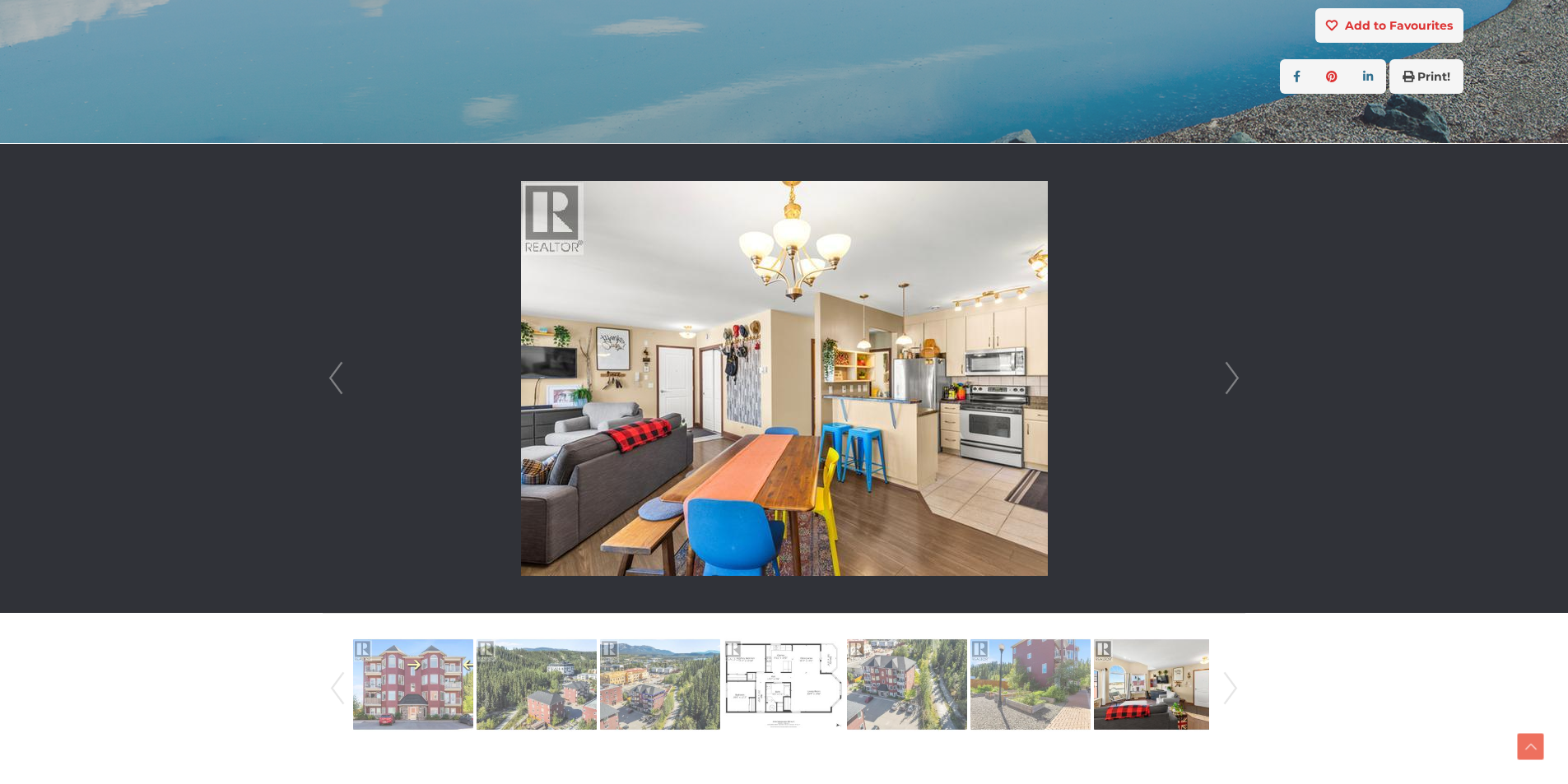
click at [1228, 376] on link "Next" at bounding box center [1231, 378] width 24 height 469
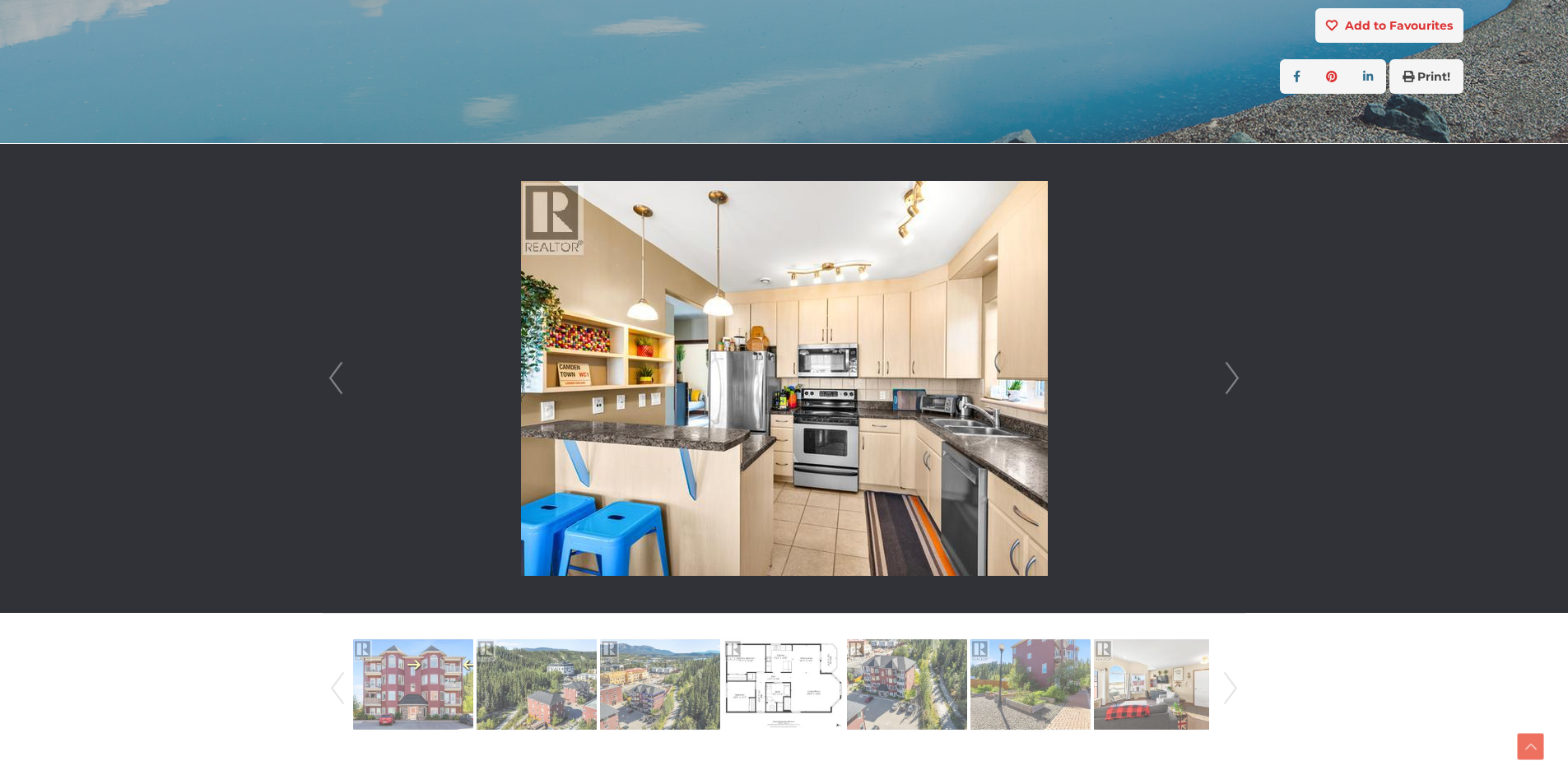
click at [1228, 379] on link "Next" at bounding box center [1231, 378] width 24 height 469
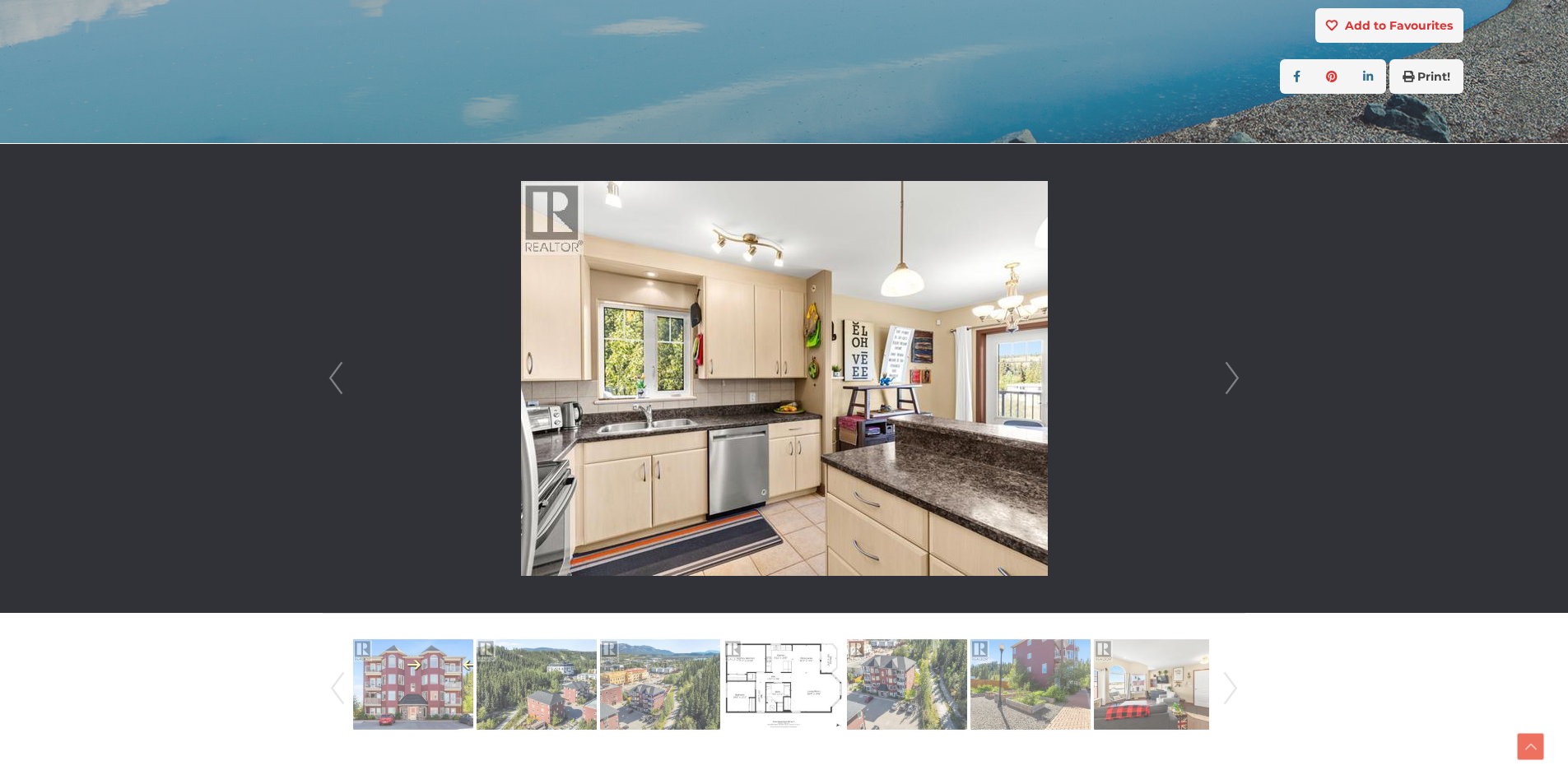
click at [1228, 379] on link "Next" at bounding box center [1231, 378] width 24 height 469
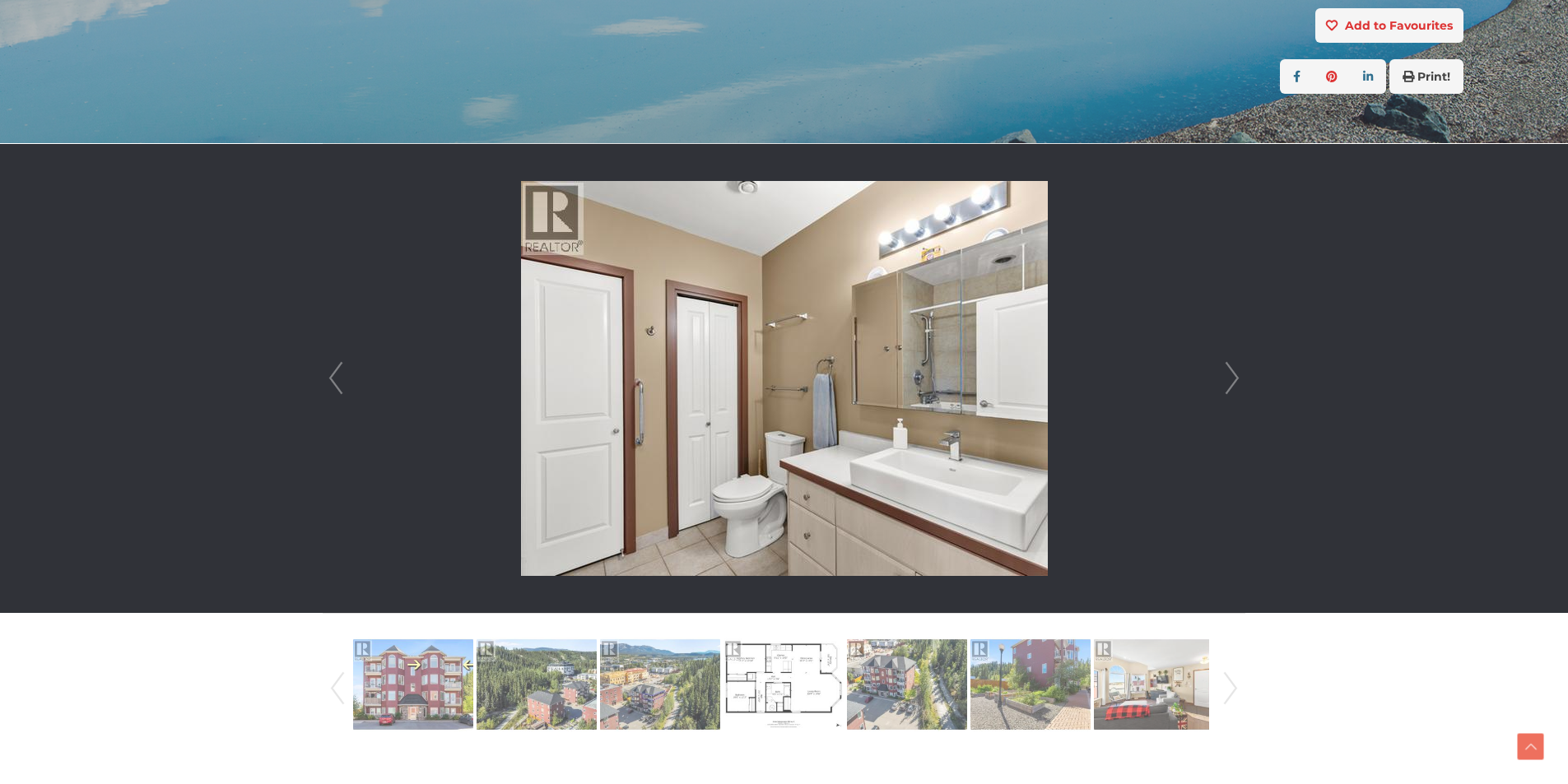
click at [1228, 379] on link "Next" at bounding box center [1231, 378] width 24 height 469
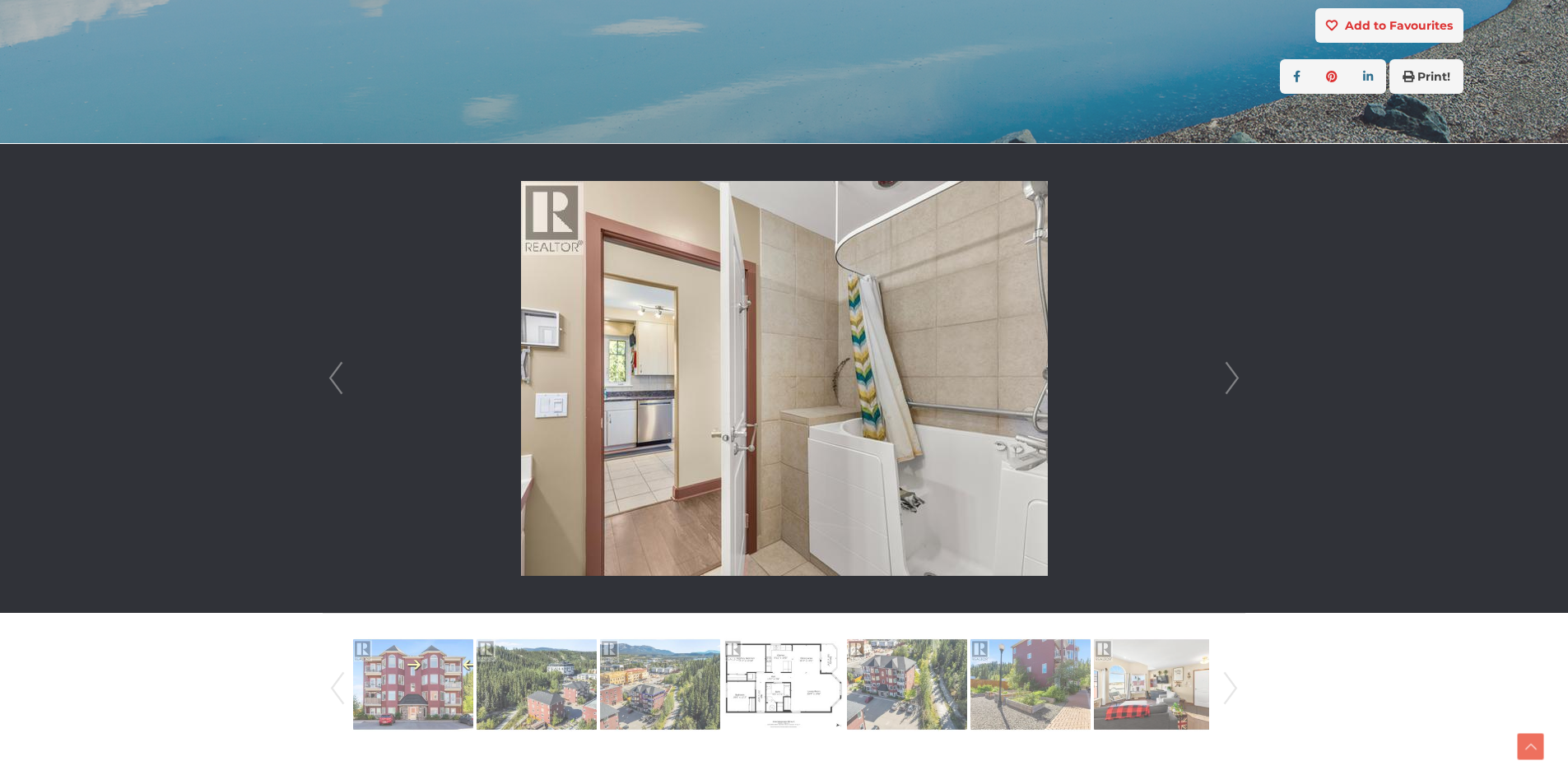
click at [1228, 379] on link "Next" at bounding box center [1231, 378] width 24 height 469
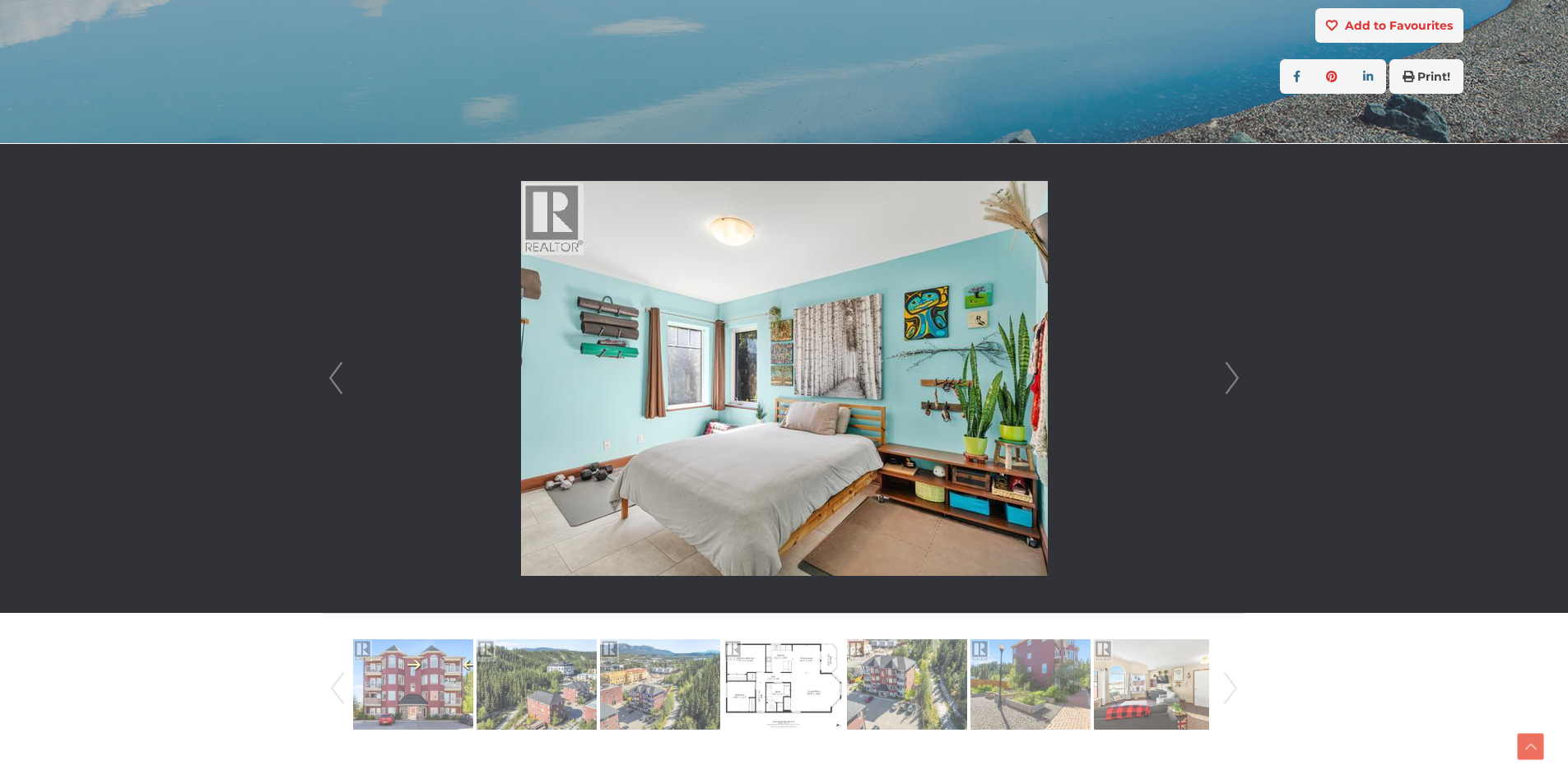
click at [1228, 379] on link "Next" at bounding box center [1231, 378] width 24 height 469
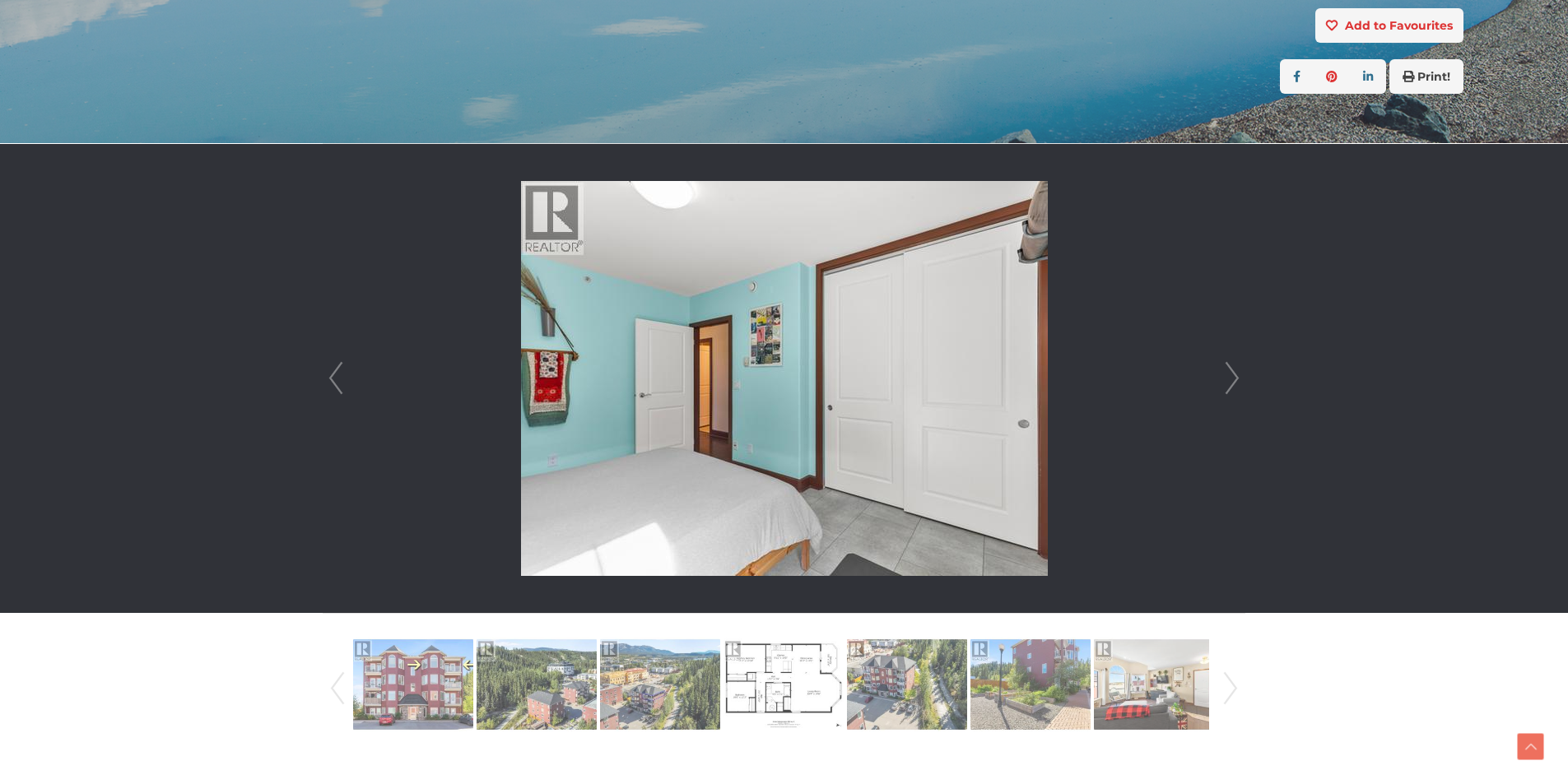
click at [1227, 380] on link "Next" at bounding box center [1231, 378] width 24 height 469
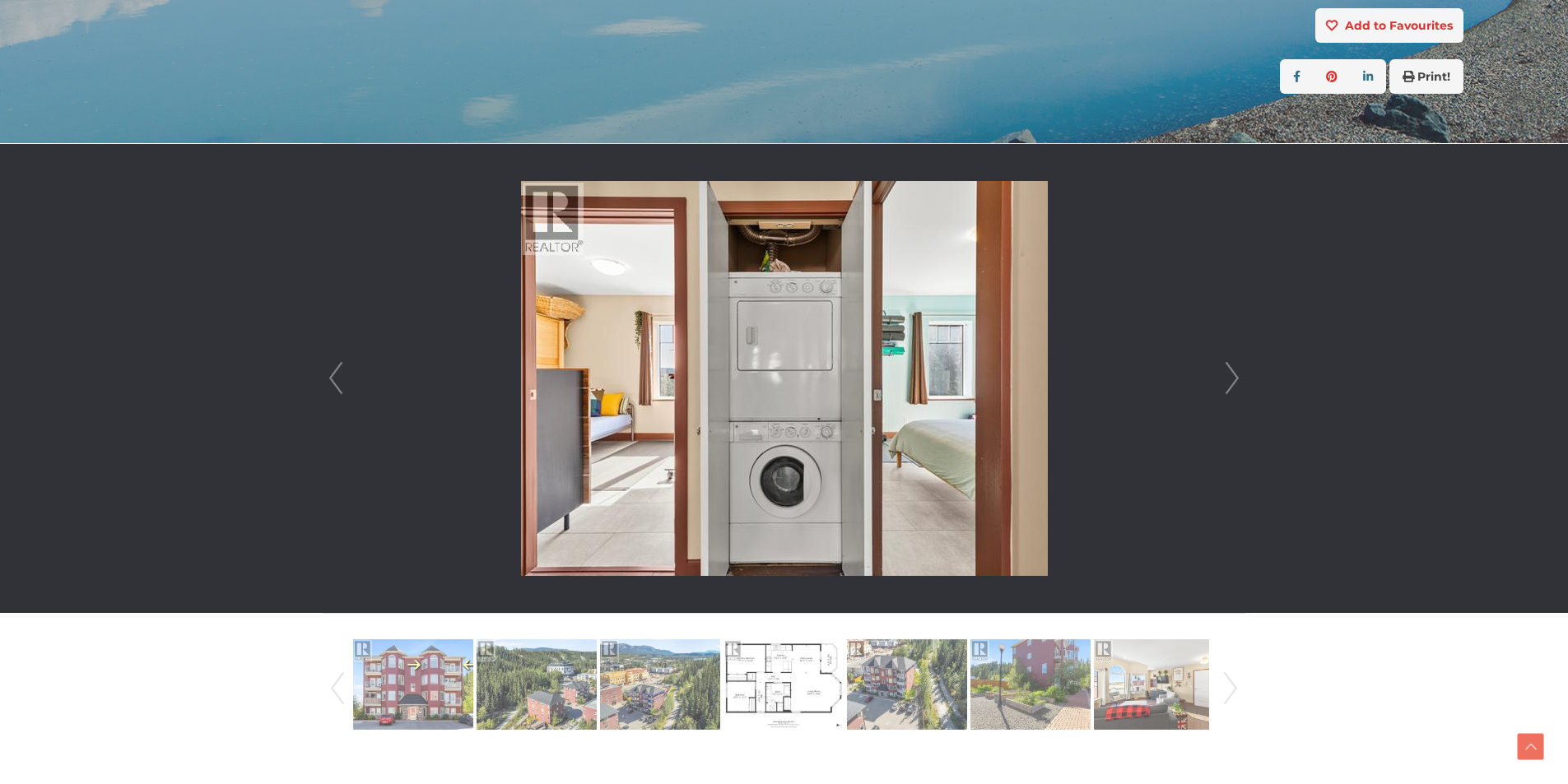
click at [1227, 380] on link "Next" at bounding box center [1231, 378] width 24 height 469
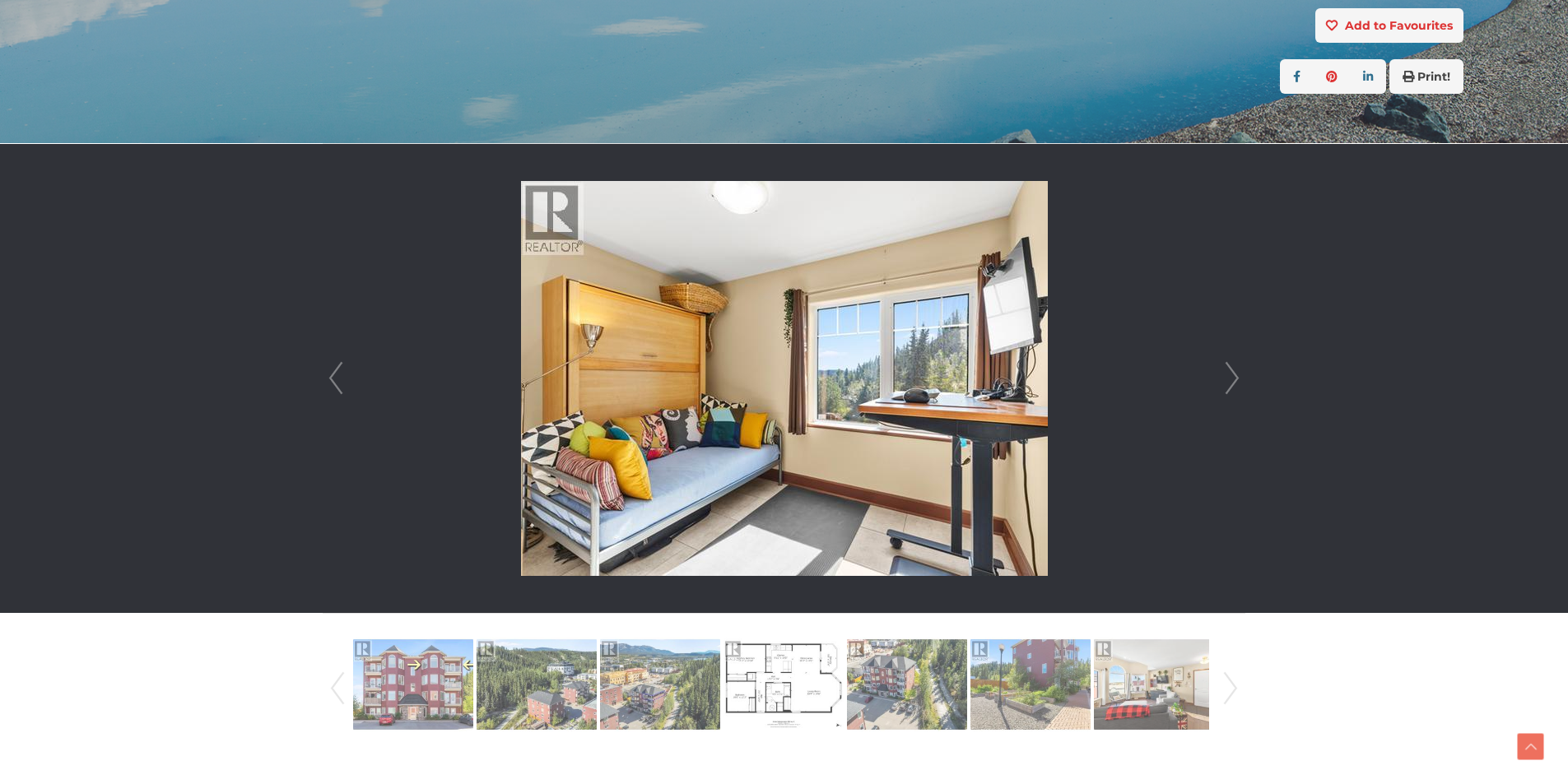
click at [1227, 380] on link "Next" at bounding box center [1231, 378] width 24 height 469
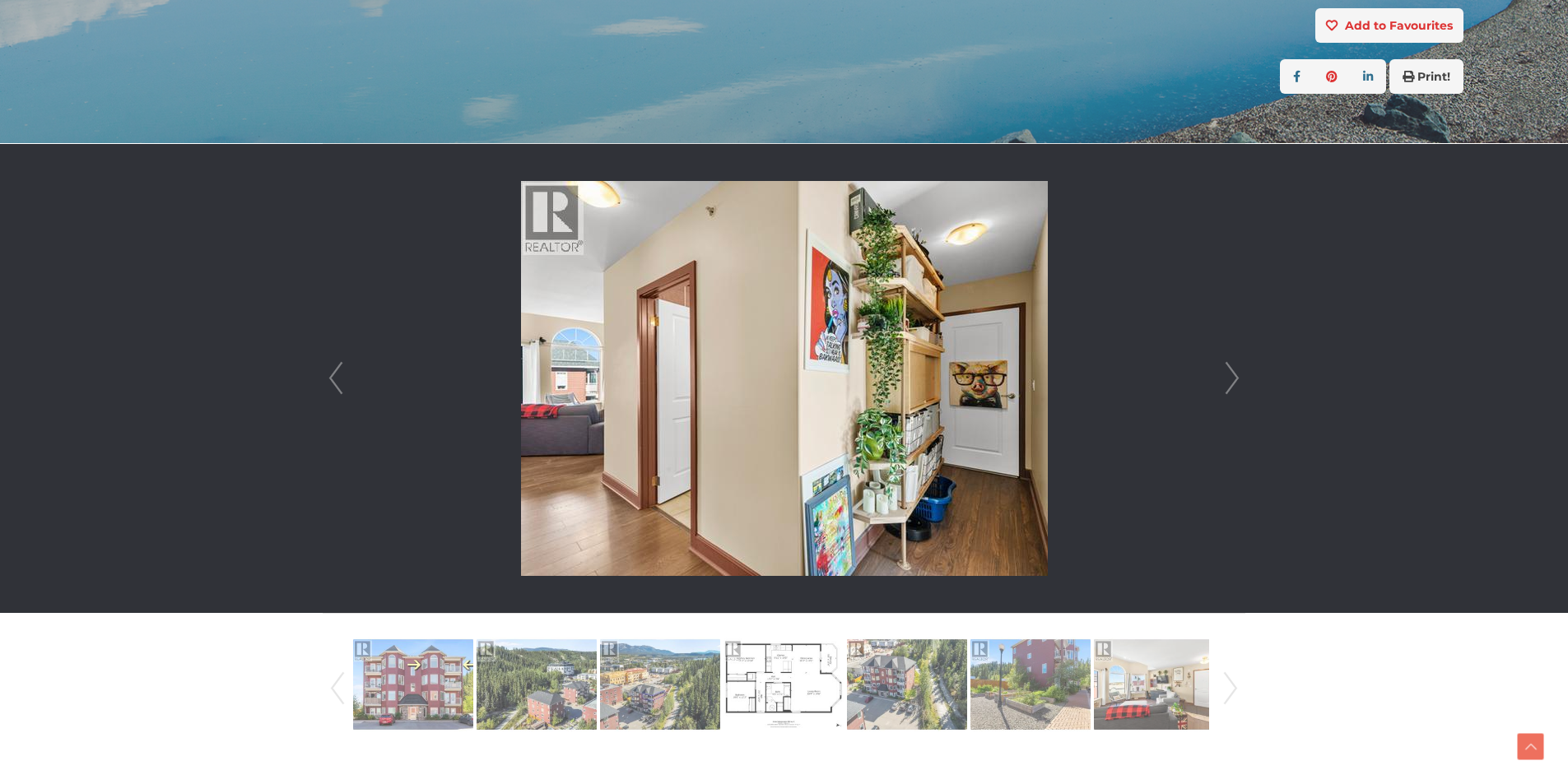
click at [1227, 380] on link "Next" at bounding box center [1231, 378] width 24 height 469
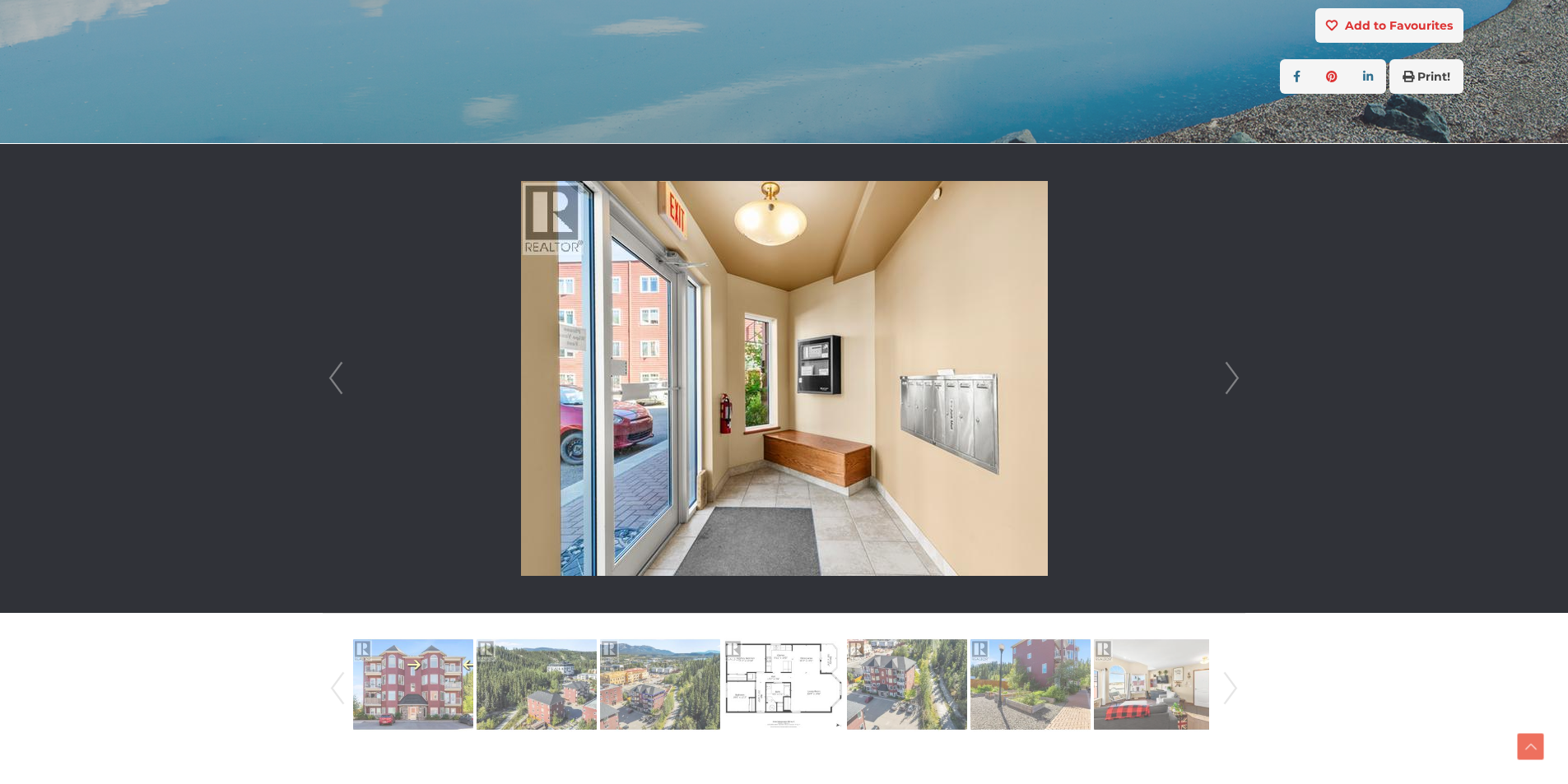
click at [1226, 381] on link "Next" at bounding box center [1231, 378] width 24 height 469
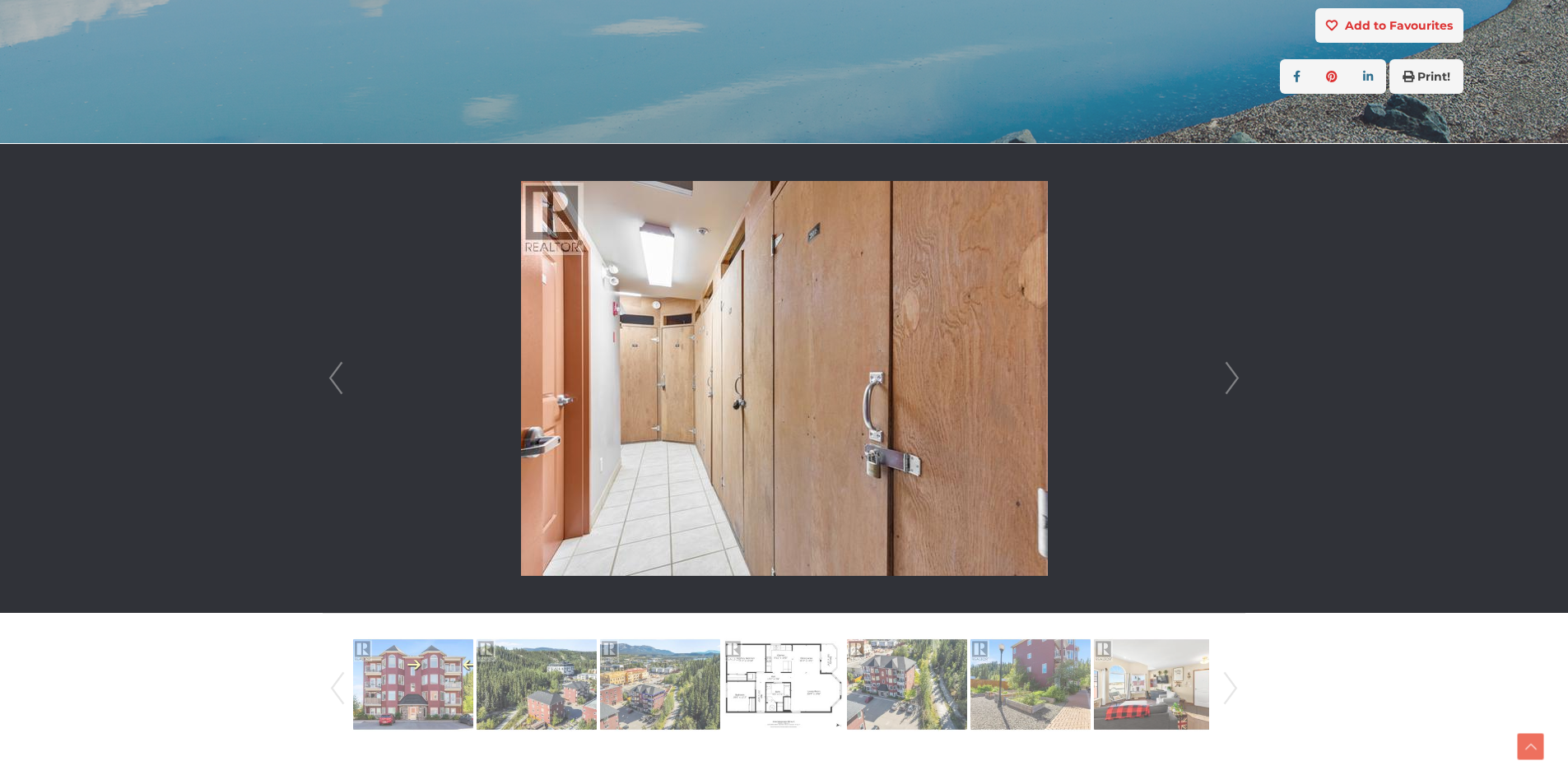
click at [1226, 381] on link "Next" at bounding box center [1231, 378] width 24 height 469
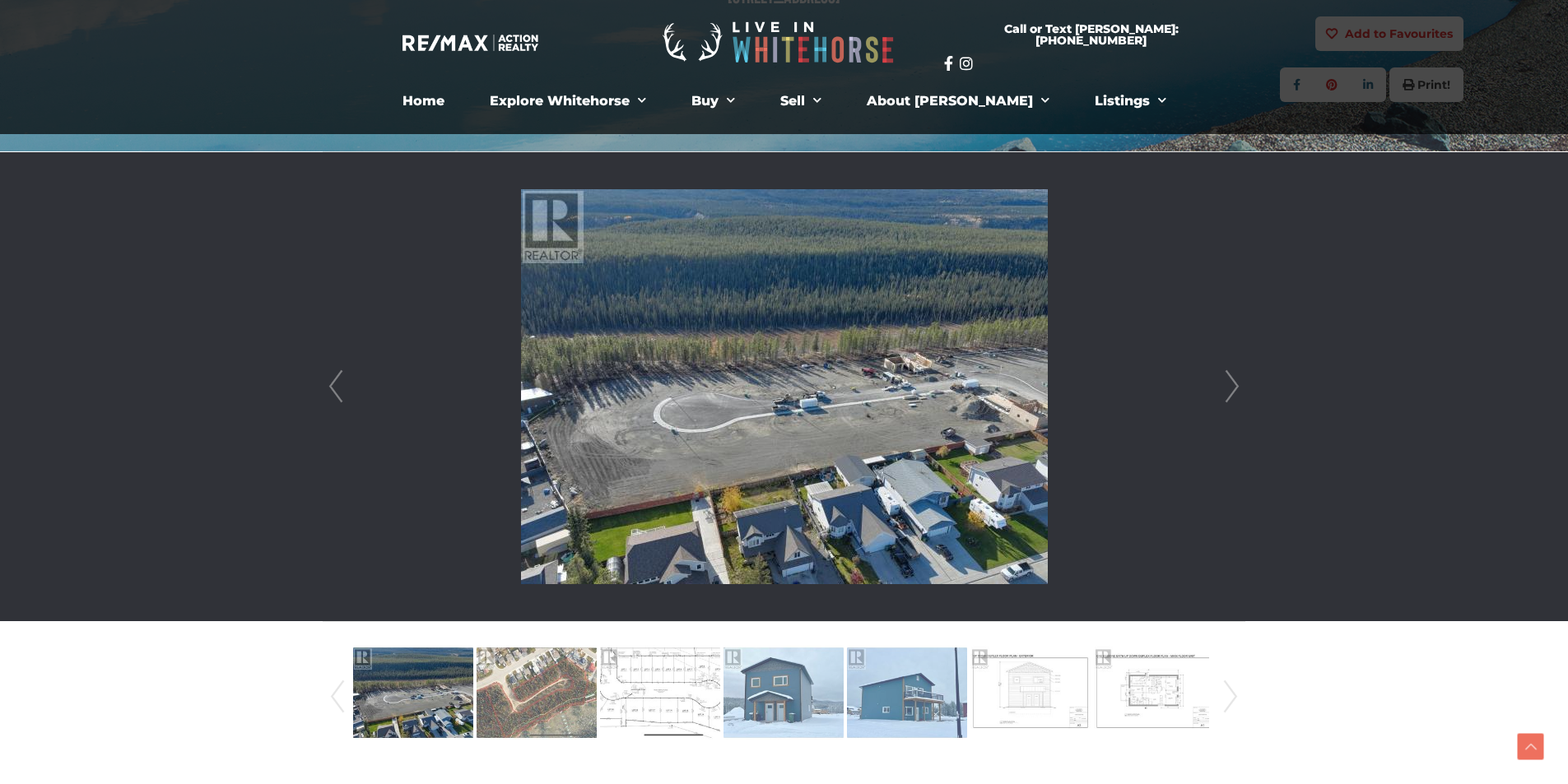
scroll to position [329, 0]
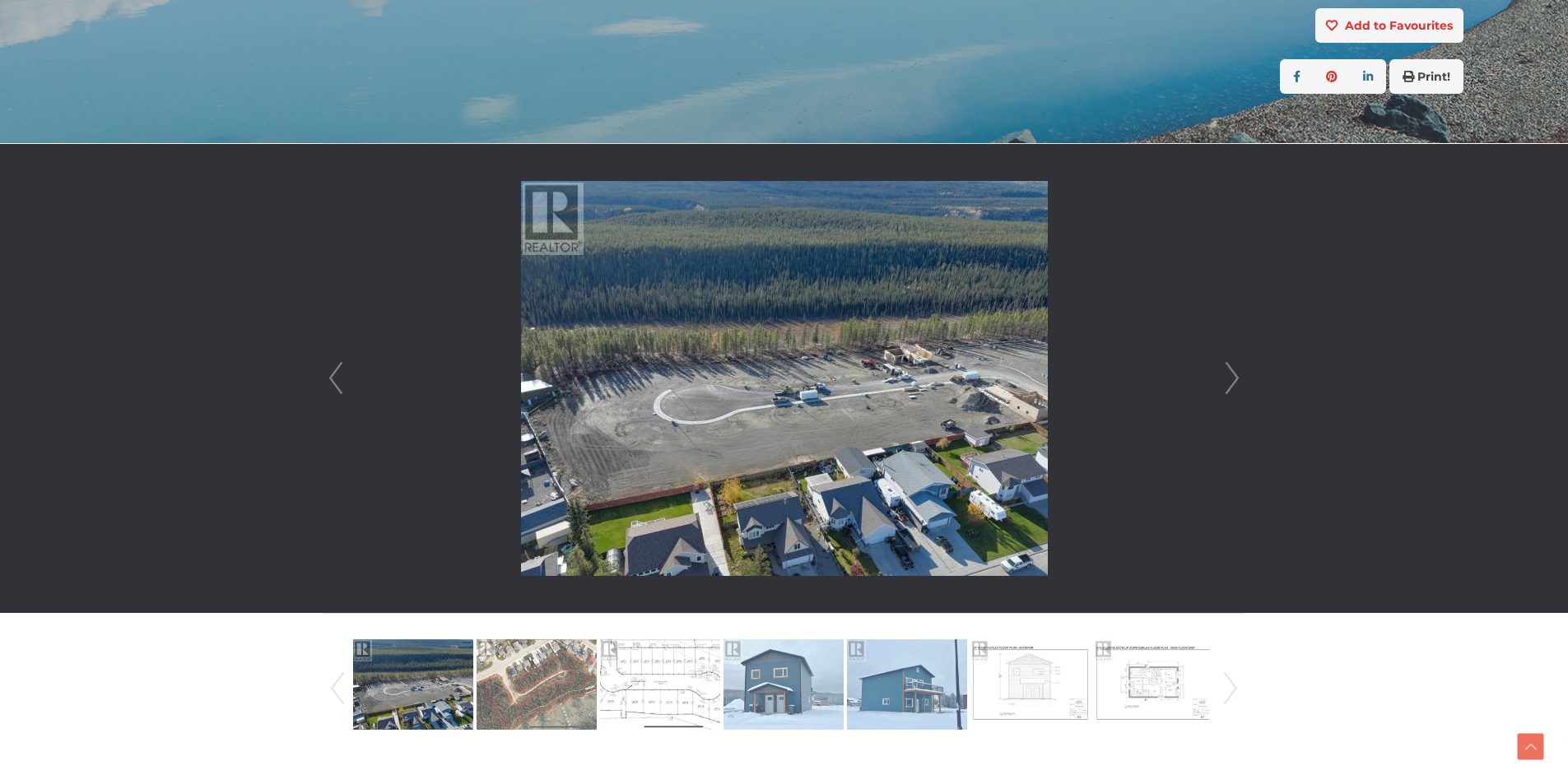
click at [1229, 381] on link "Next" at bounding box center [1231, 378] width 24 height 469
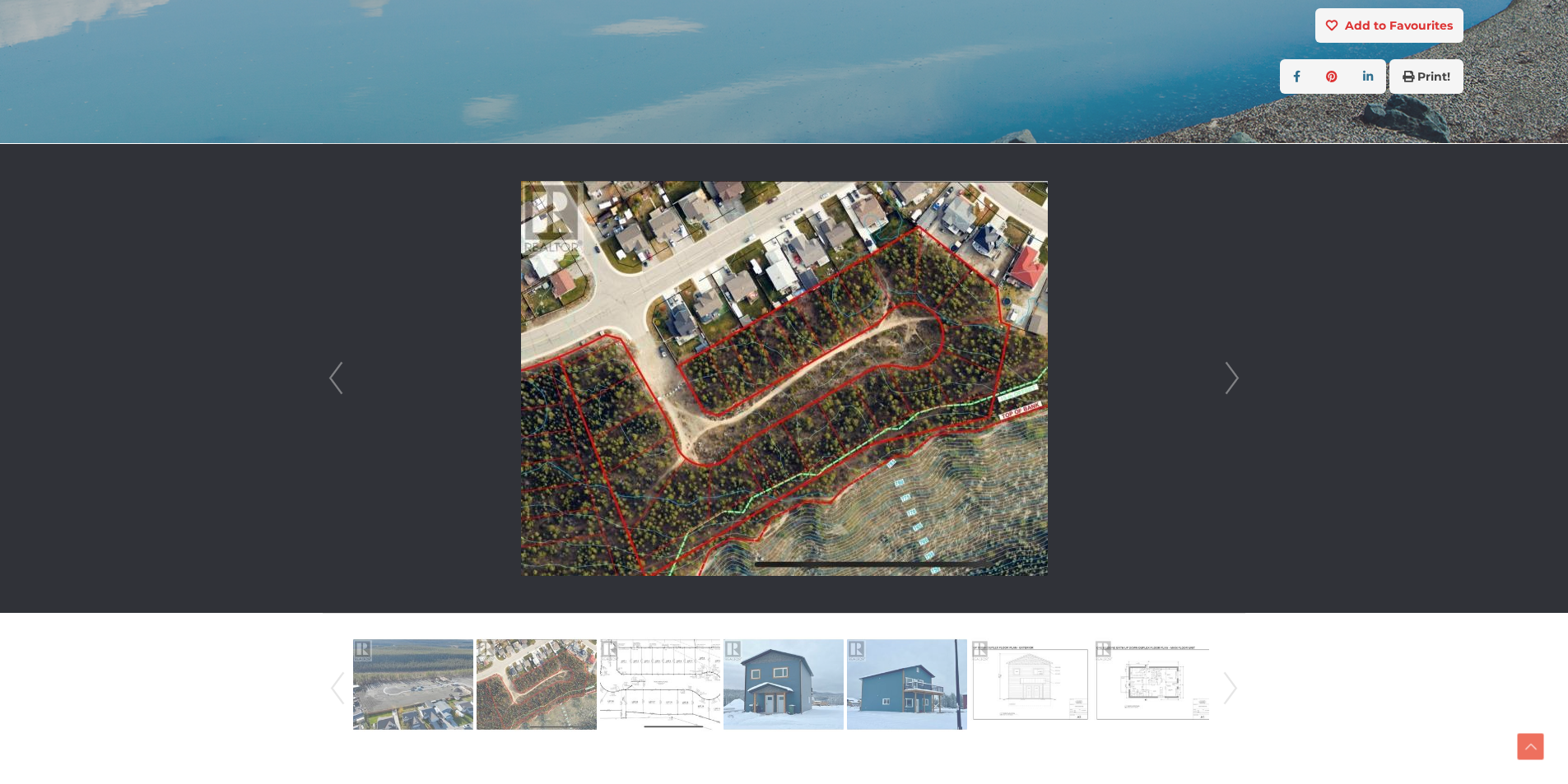
click at [1229, 381] on link "Next" at bounding box center [1231, 378] width 24 height 469
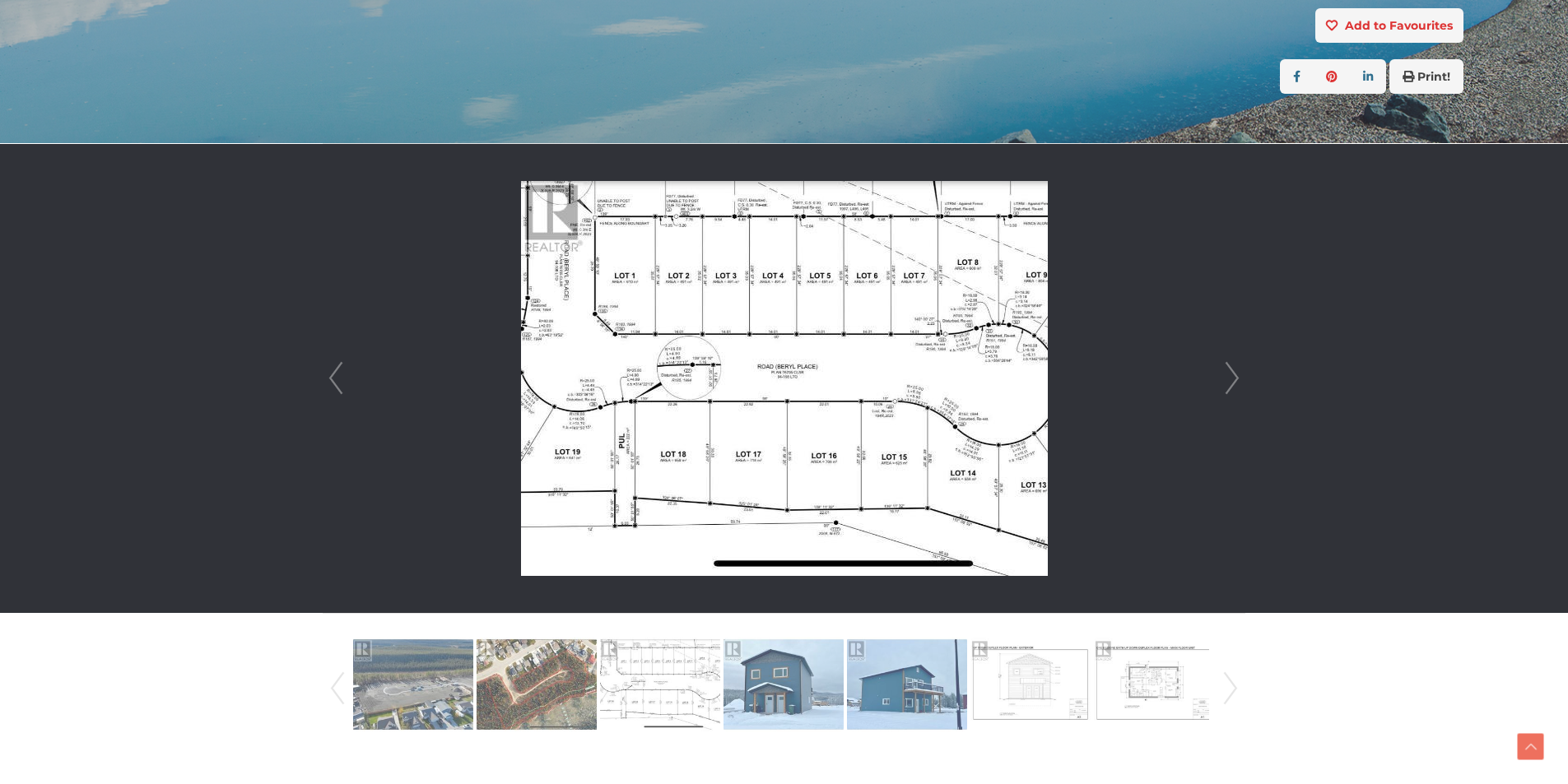
click at [1219, 387] on div "Prev Next" at bounding box center [784, 378] width 921 height 469
click at [1227, 387] on link "Next" at bounding box center [1231, 378] width 24 height 469
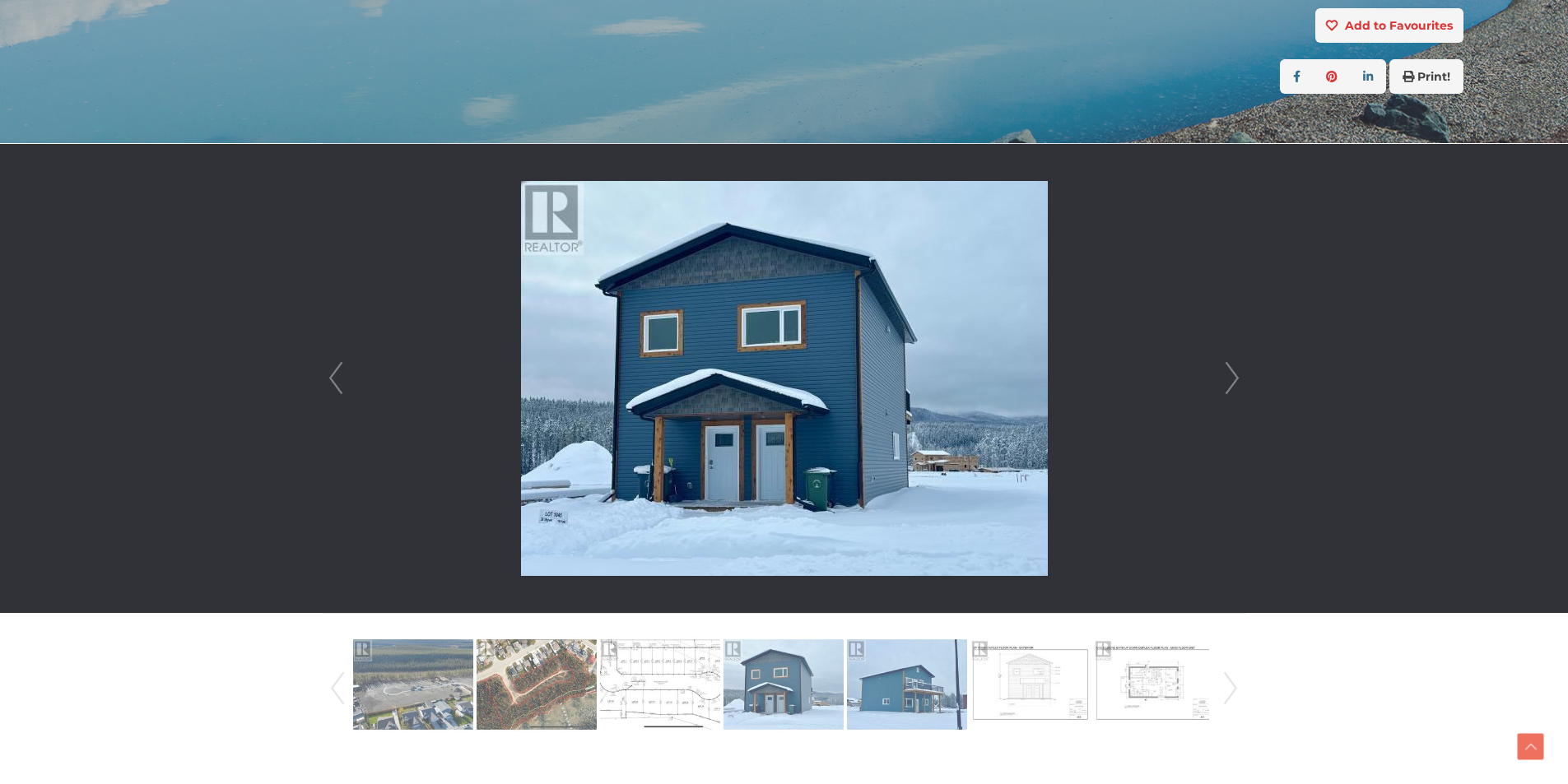
click at [1229, 387] on link "Next" at bounding box center [1231, 378] width 24 height 469
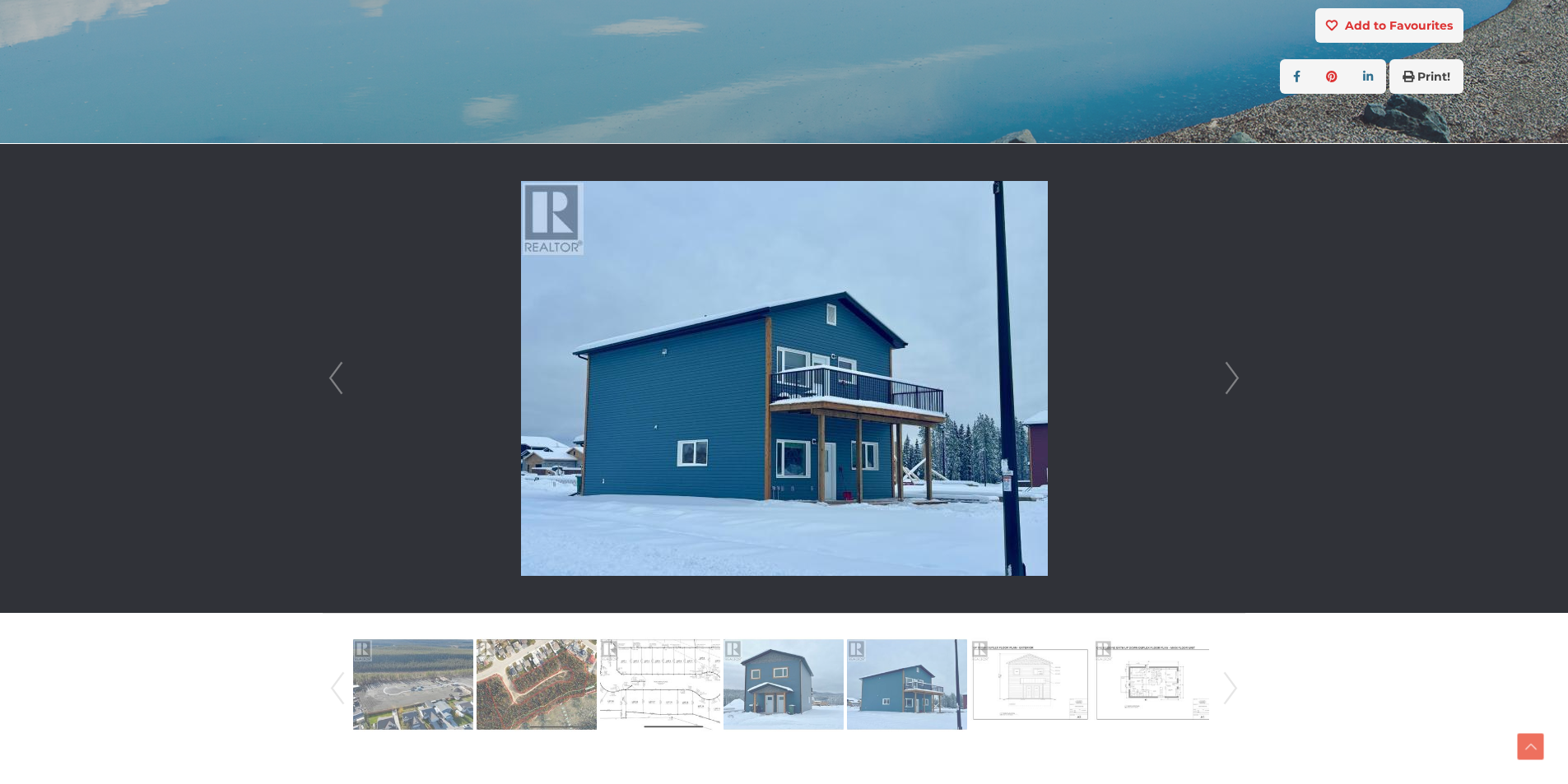
click at [1229, 387] on link "Next" at bounding box center [1231, 378] width 24 height 469
